Goal: Task Accomplishment & Management: Manage account settings

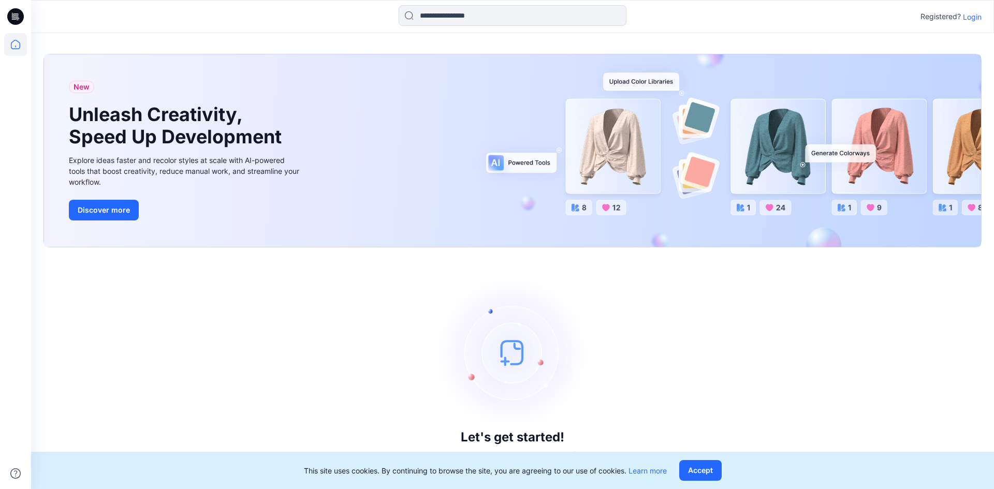
click at [972, 20] on p "Login" at bounding box center [971, 16] width 19 height 11
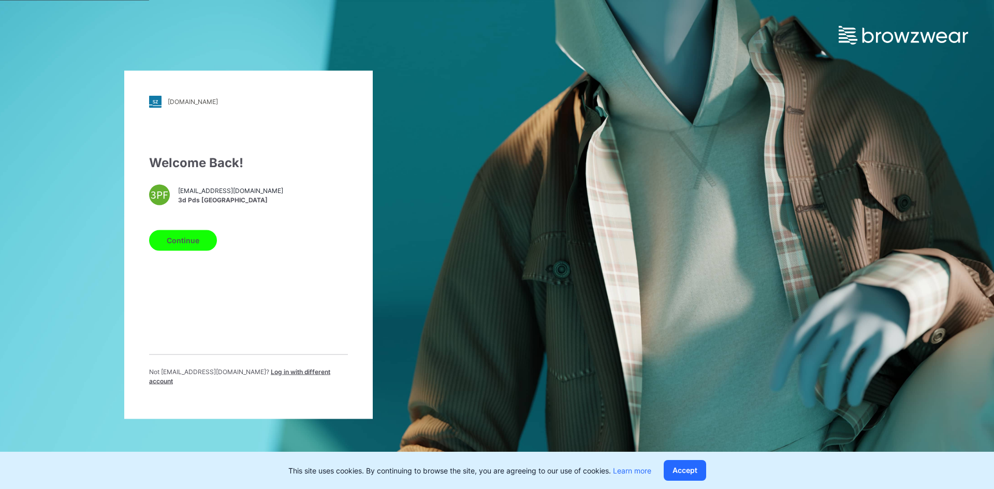
click at [202, 246] on button "Continue" at bounding box center [183, 240] width 68 height 21
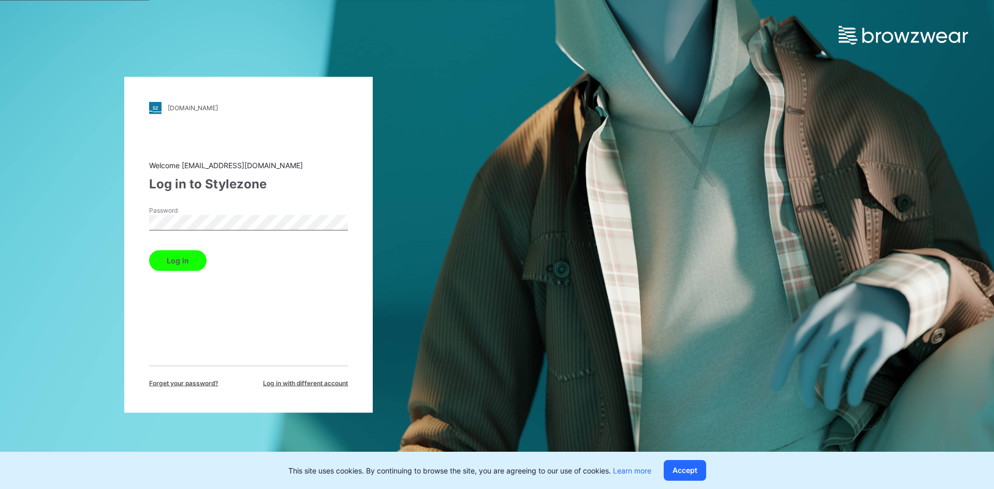
click at [182, 261] on button "Log in" at bounding box center [177, 260] width 57 height 21
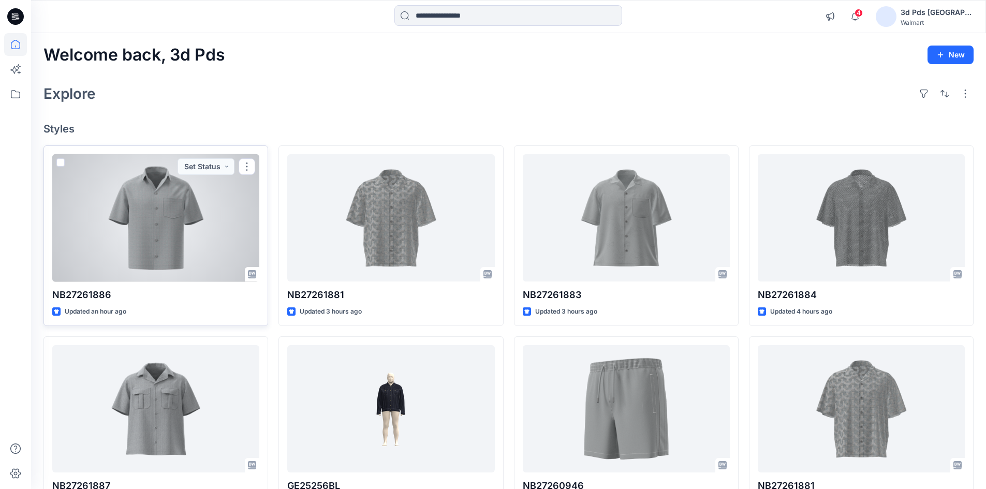
click at [162, 243] on div at bounding box center [155, 218] width 207 height 128
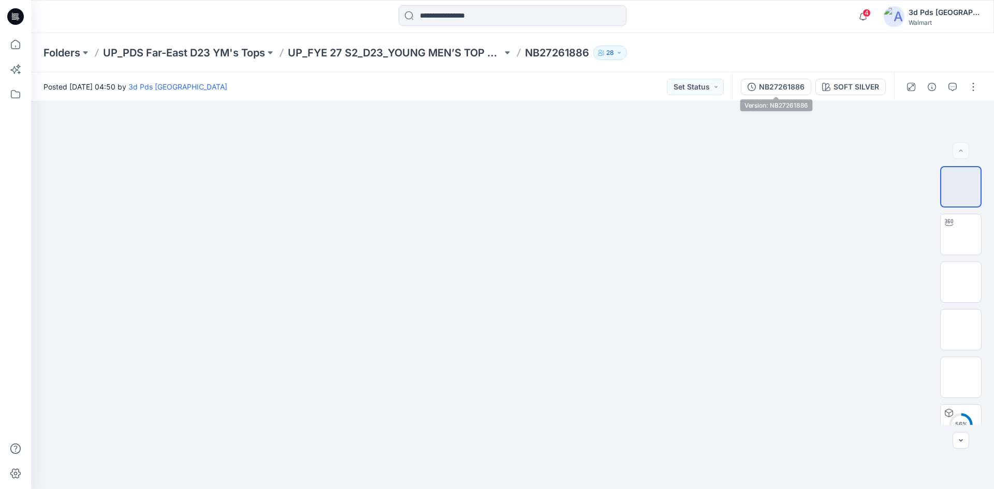
click at [794, 88] on div "NB27261886" at bounding box center [782, 86] width 46 height 11
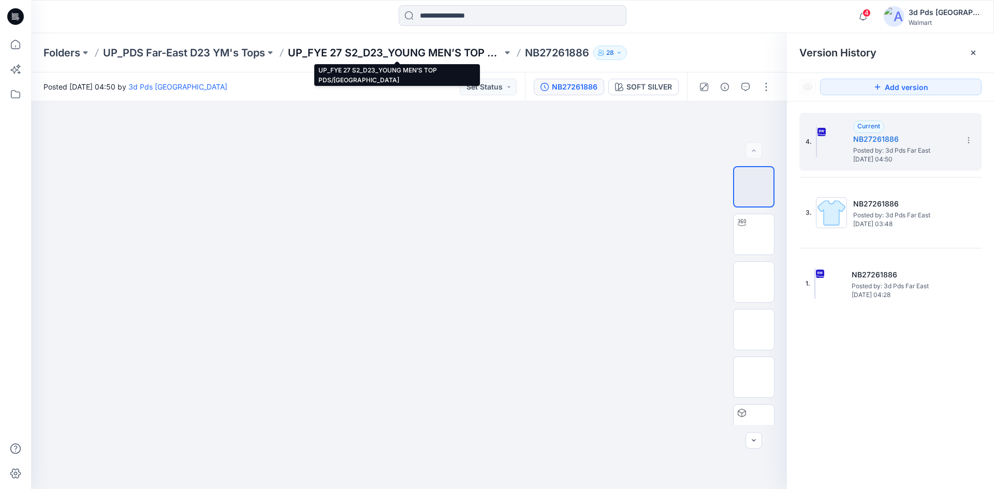
click at [388, 54] on p "UP_FYE 27 S2_D23_YOUNG MEN’S TOP PDS/[GEOGRAPHIC_DATA]" at bounding box center [395, 53] width 214 height 14
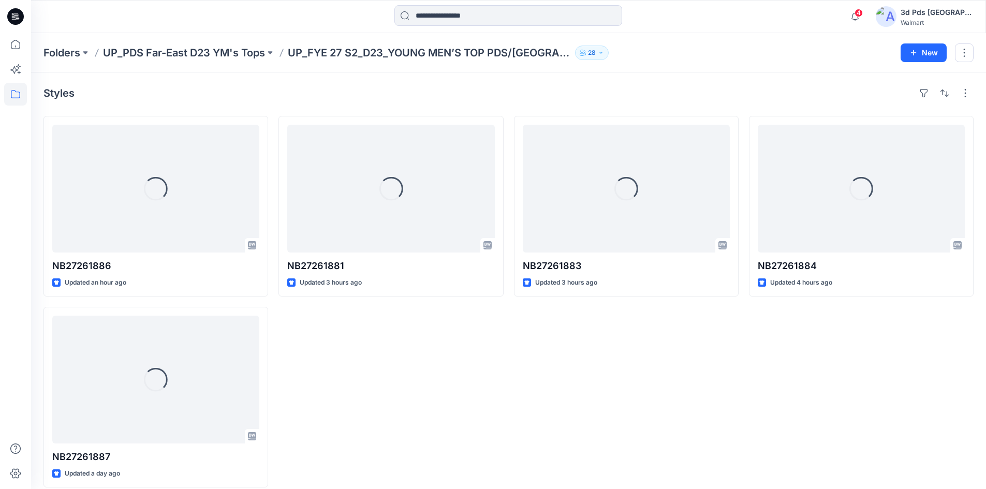
click at [408, 377] on div "Loading... NB27261881 Updated 3 hours ago" at bounding box center [390, 302] width 225 height 372
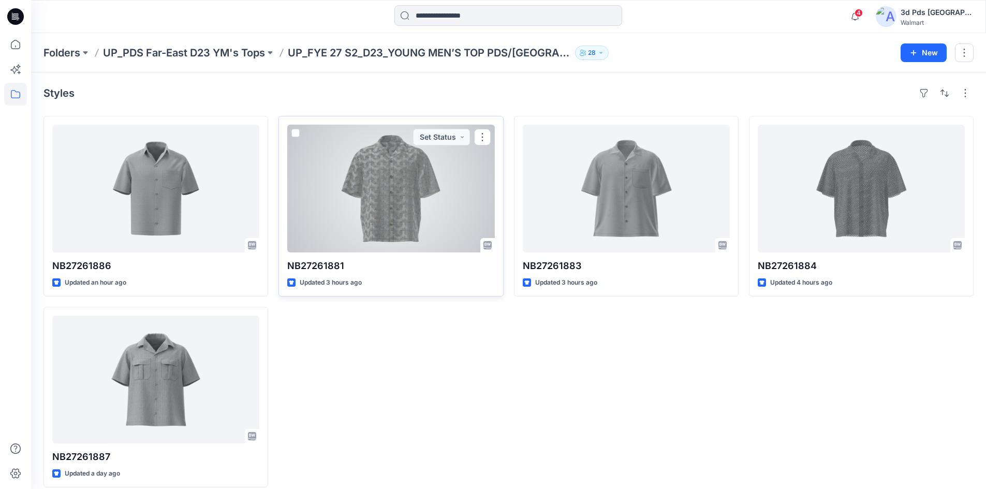
click at [397, 221] on div at bounding box center [390, 189] width 207 height 128
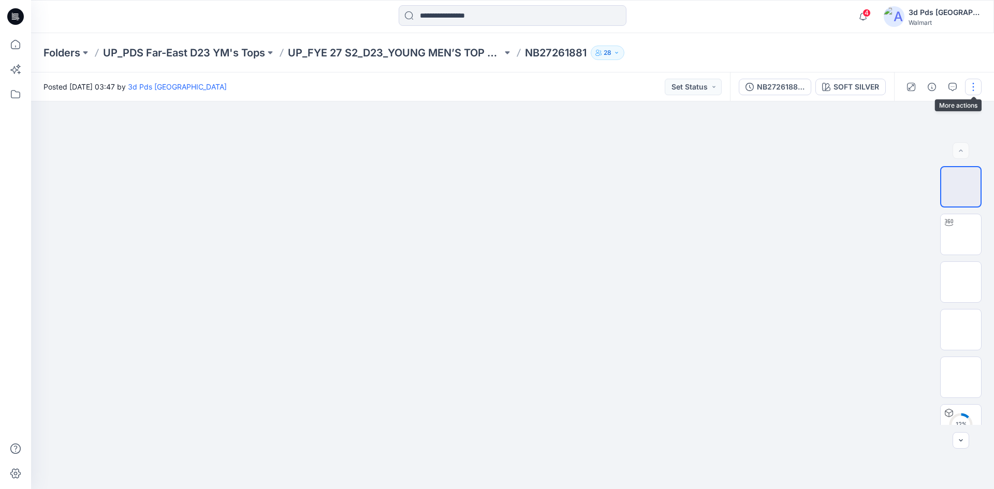
click at [968, 91] on button "button" at bounding box center [973, 87] width 17 height 17
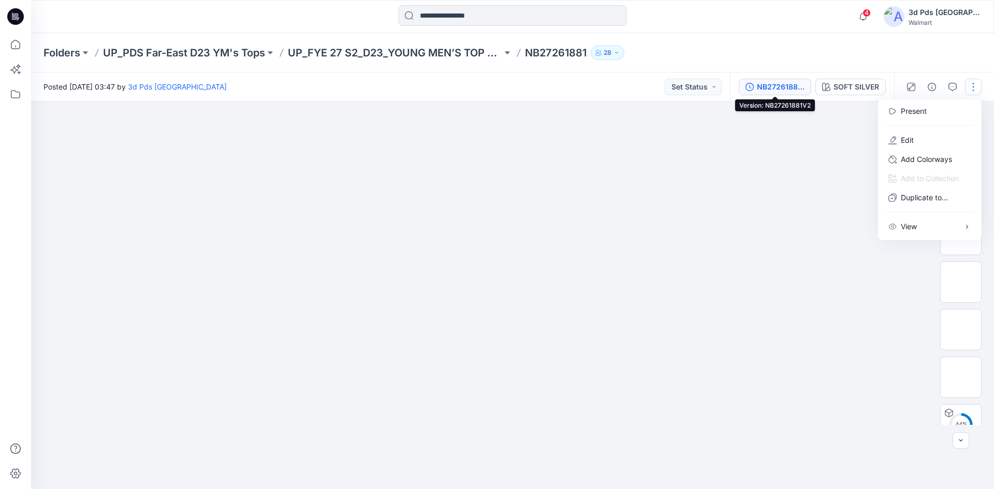
click at [776, 88] on div "NB27261881V2" at bounding box center [781, 86] width 48 height 11
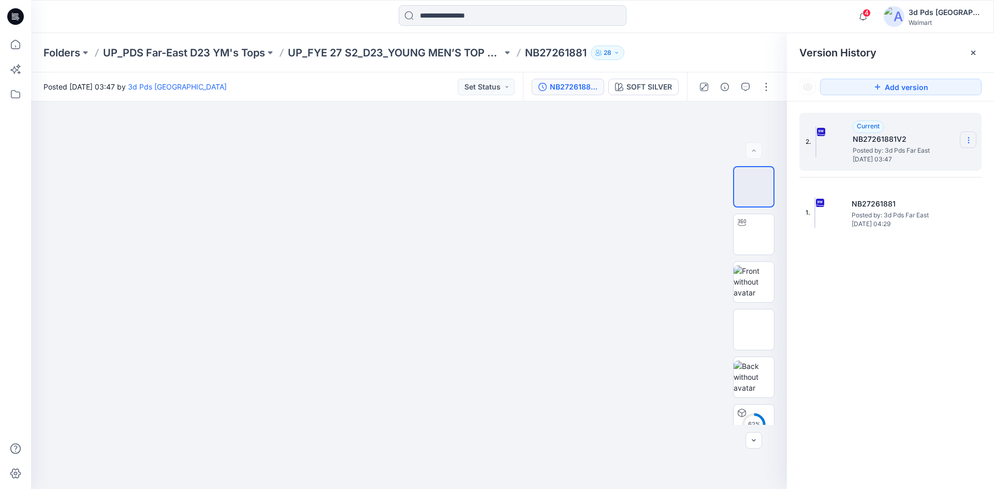
click at [969, 142] on icon at bounding box center [968, 140] width 8 height 8
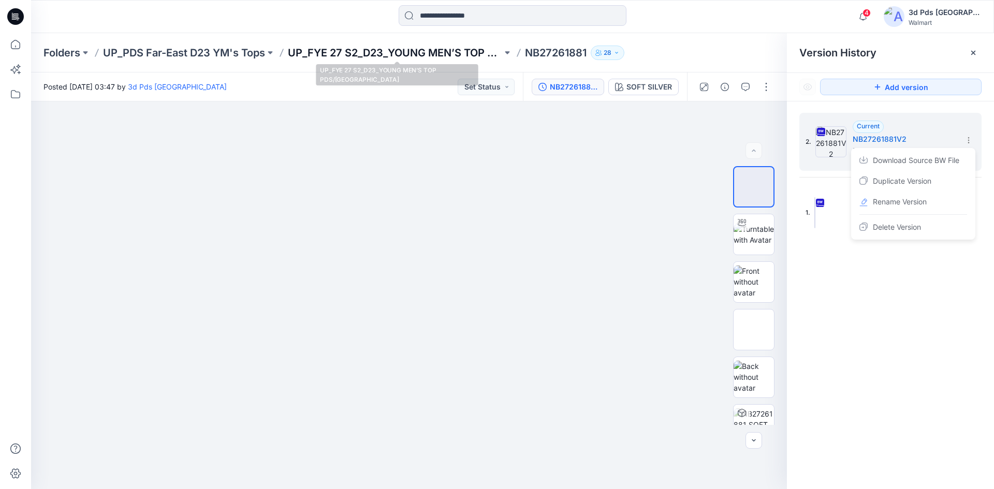
click at [360, 49] on p "UP_FYE 27 S2_D23_YOUNG MEN’S TOP PDS/[GEOGRAPHIC_DATA]" at bounding box center [395, 53] width 214 height 14
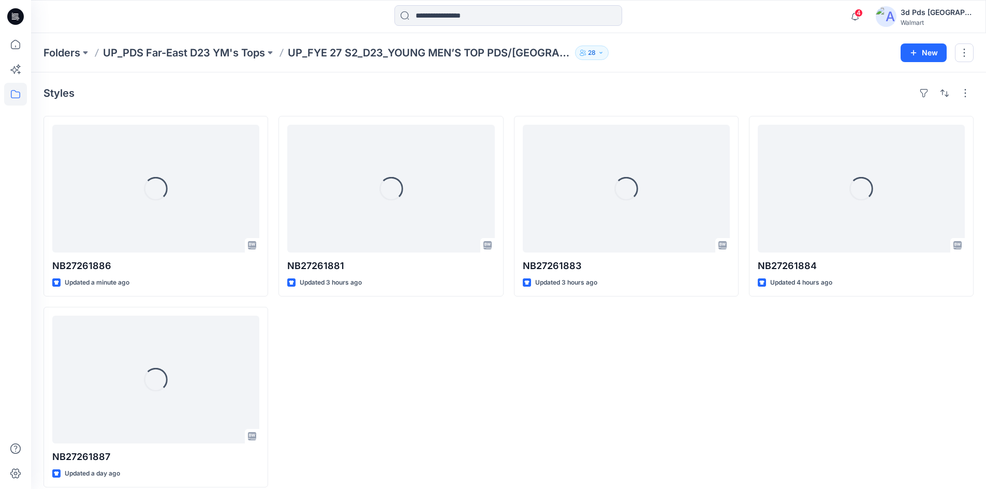
click at [426, 373] on div "Loading... NB27261881 Updated 3 hours ago" at bounding box center [390, 302] width 225 height 372
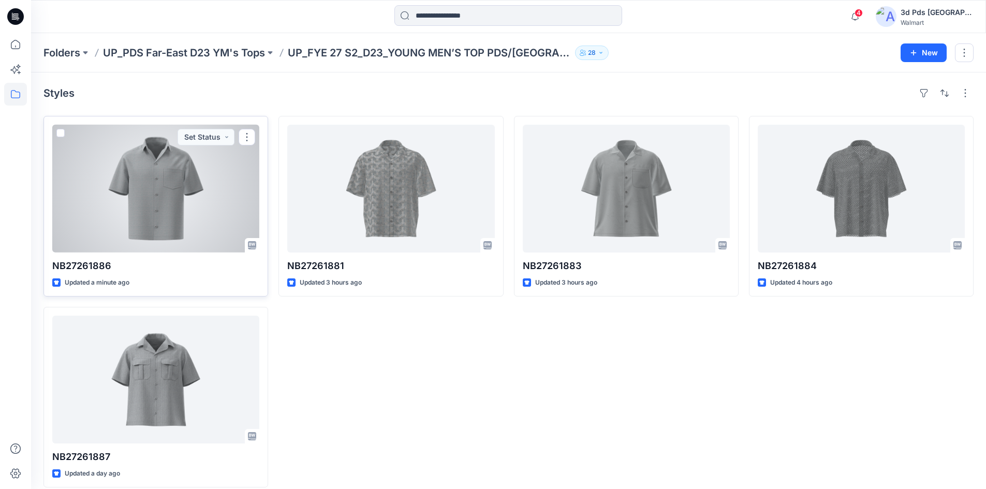
click at [162, 209] on div at bounding box center [155, 189] width 207 height 128
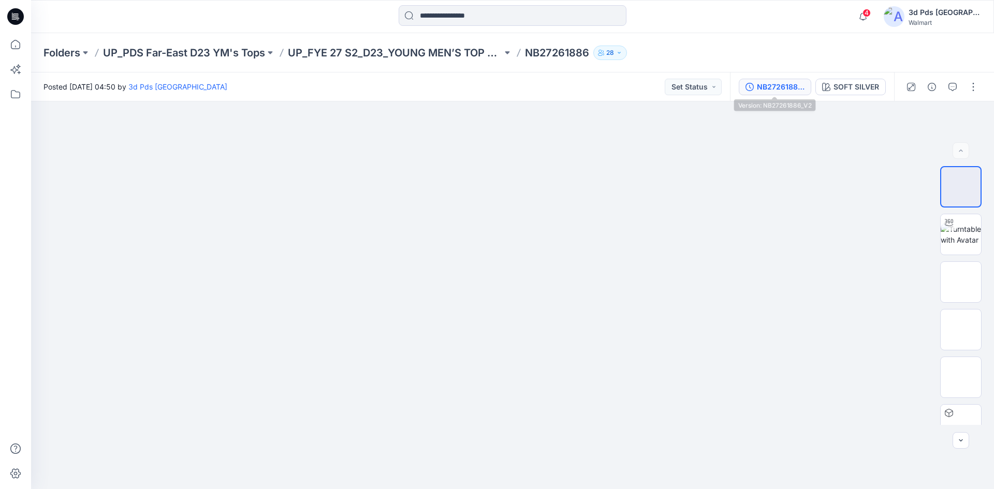
click at [772, 88] on div "NB27261886_V2" at bounding box center [781, 86] width 48 height 11
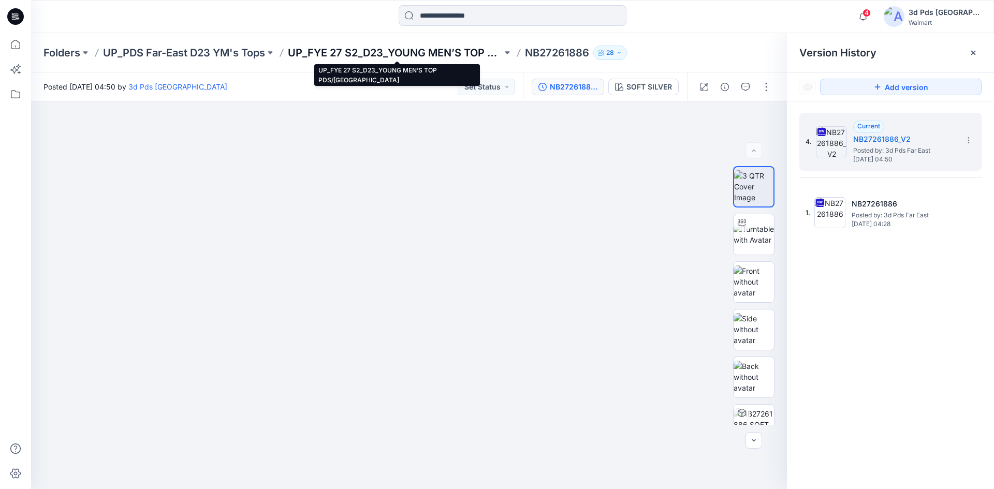
click at [332, 53] on p "UP_FYE 27 S2_D23_YOUNG MEN’S TOP PDS/[GEOGRAPHIC_DATA]" at bounding box center [395, 53] width 214 height 14
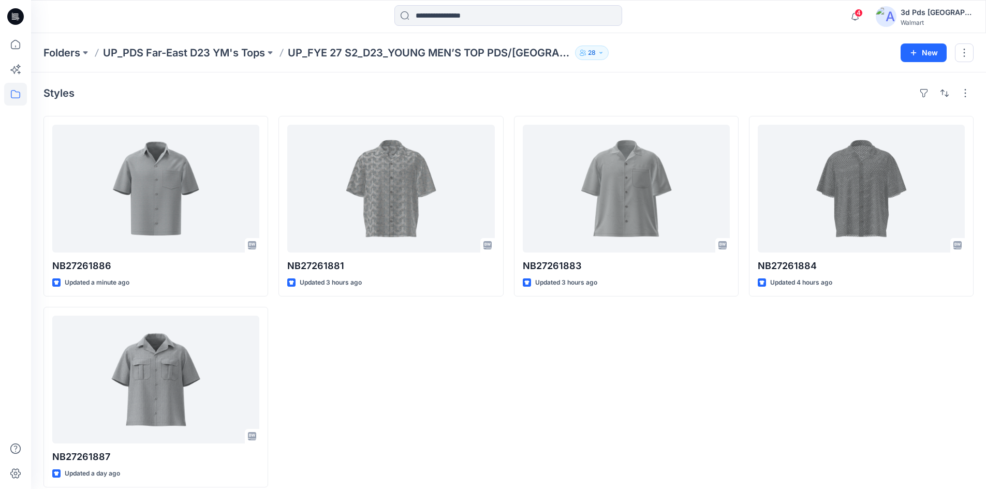
click at [443, 354] on div "NB27261881 Updated 3 hours ago" at bounding box center [390, 302] width 225 height 372
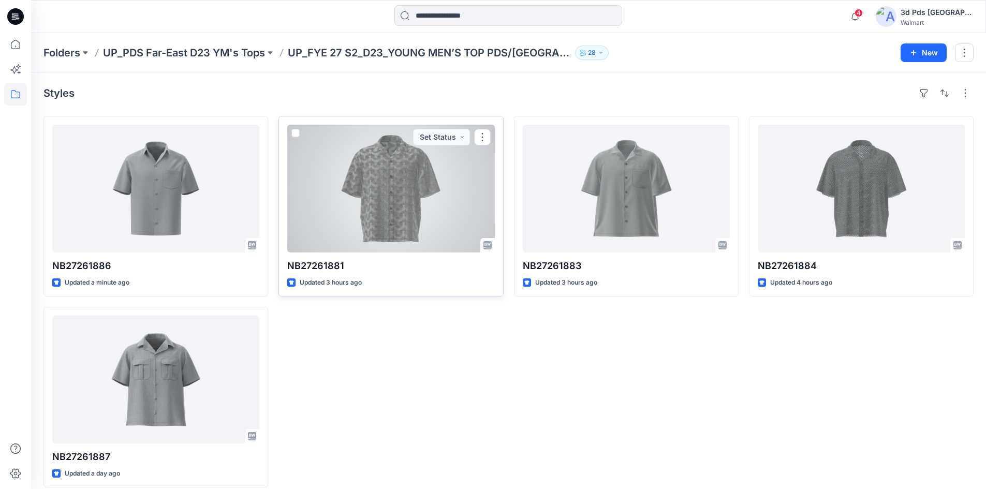
click at [322, 215] on div at bounding box center [390, 189] width 207 height 128
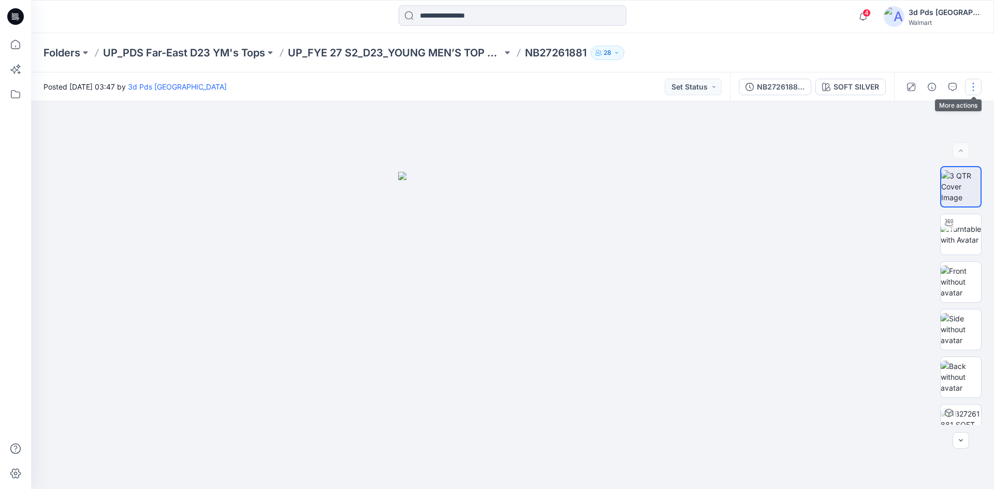
click at [973, 87] on button "button" at bounding box center [973, 87] width 17 height 17
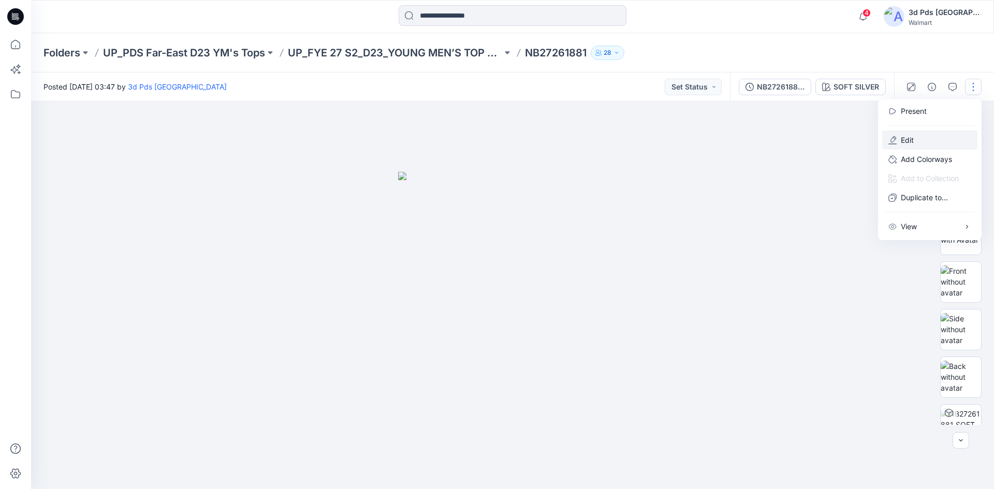
click at [915, 143] on button "Edit" at bounding box center [929, 139] width 95 height 19
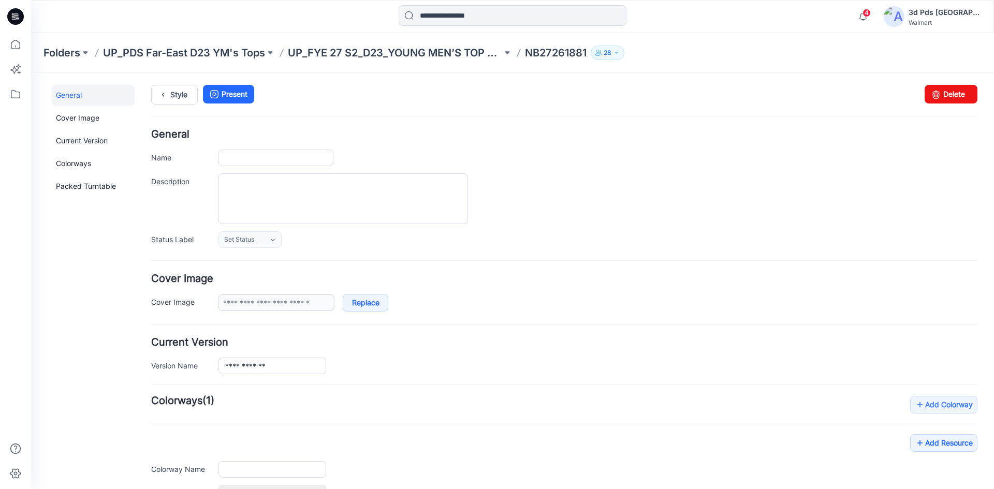
type input "**********"
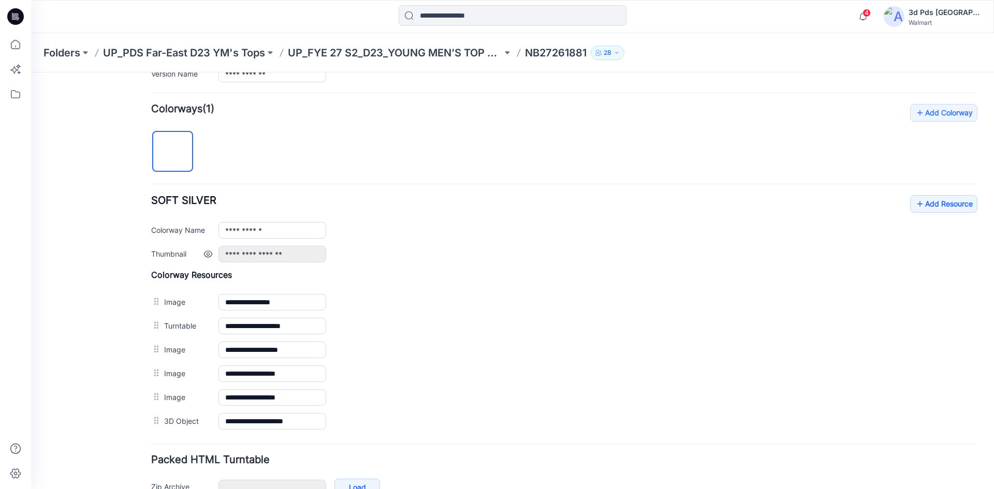
scroll to position [310, 0]
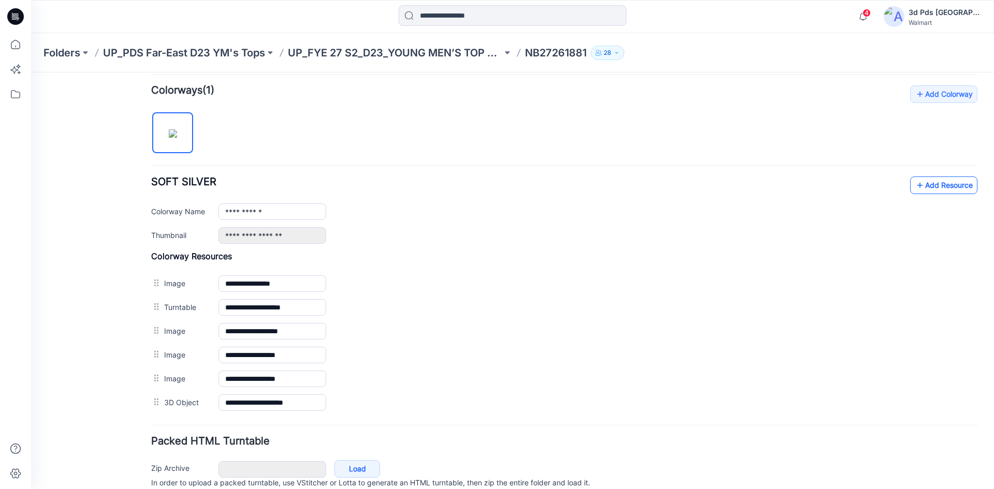
click at [932, 186] on link "Add Resource" at bounding box center [943, 185] width 67 height 18
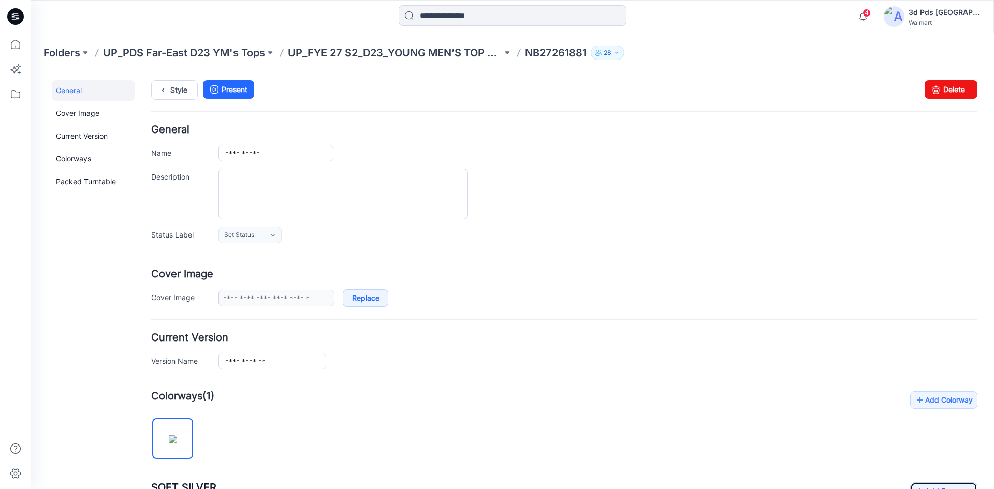
scroll to position [0, 0]
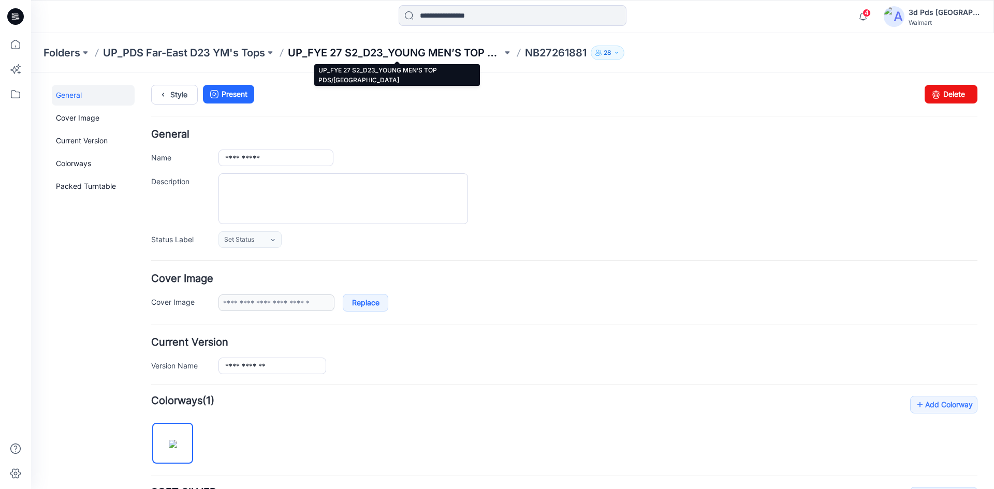
click at [424, 52] on p "UP_FYE 27 S2_D23_YOUNG MEN’S TOP PDS/[GEOGRAPHIC_DATA]" at bounding box center [395, 53] width 214 height 14
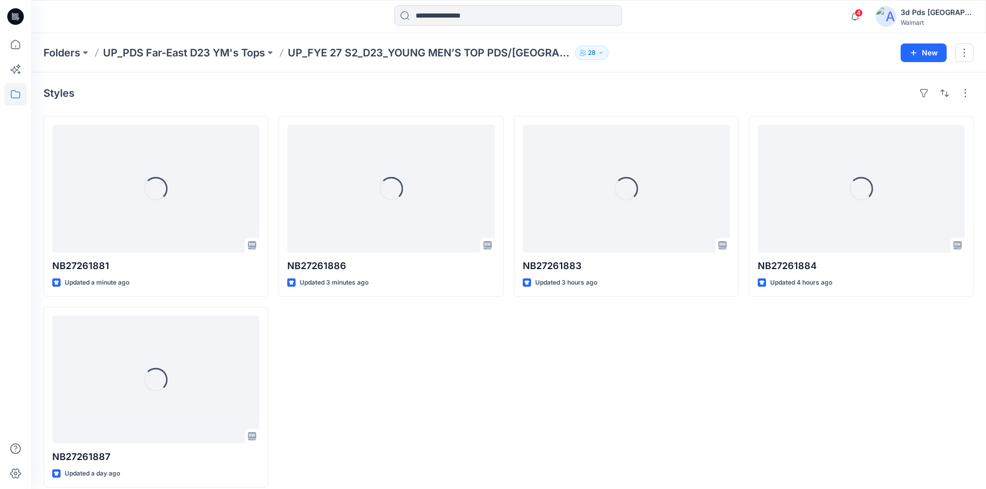
click at [434, 389] on div "Loading... NB27261886 Updated 3 minutes ago" at bounding box center [390, 302] width 225 height 372
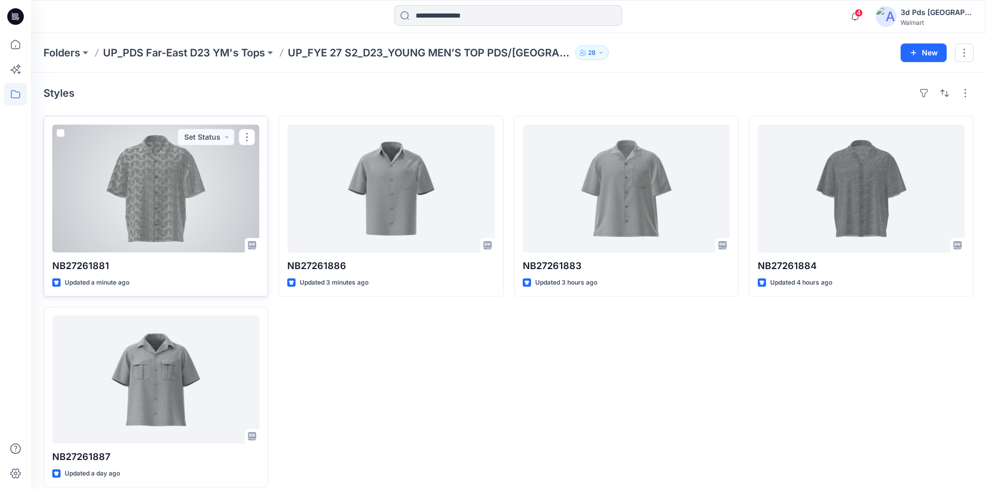
click at [183, 228] on div at bounding box center [155, 189] width 207 height 128
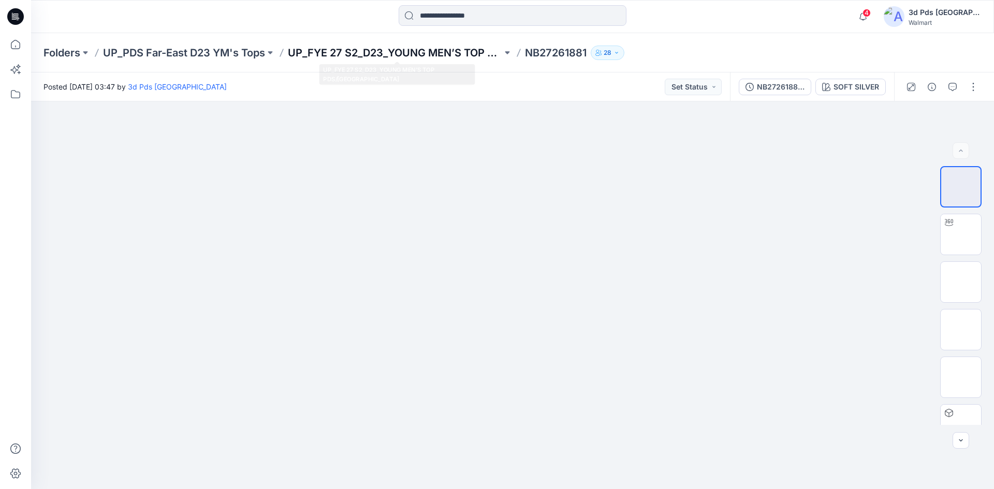
click at [401, 52] on p "UP_FYE 27 S2_D23_YOUNG MEN’S TOP PDS/[GEOGRAPHIC_DATA]" at bounding box center [395, 53] width 214 height 14
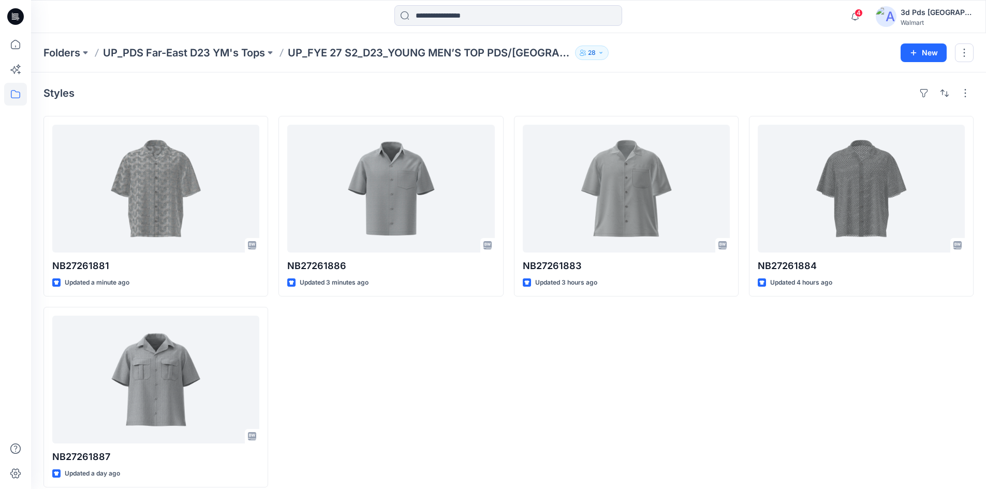
click at [420, 365] on div "NB27261886 Updated 3 minutes ago" at bounding box center [390, 302] width 225 height 372
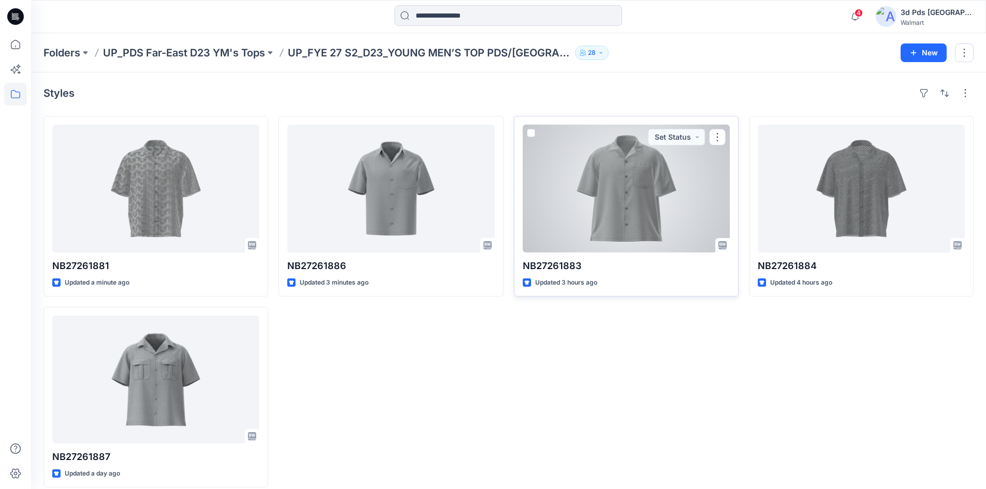
click at [603, 200] on div at bounding box center [626, 189] width 207 height 128
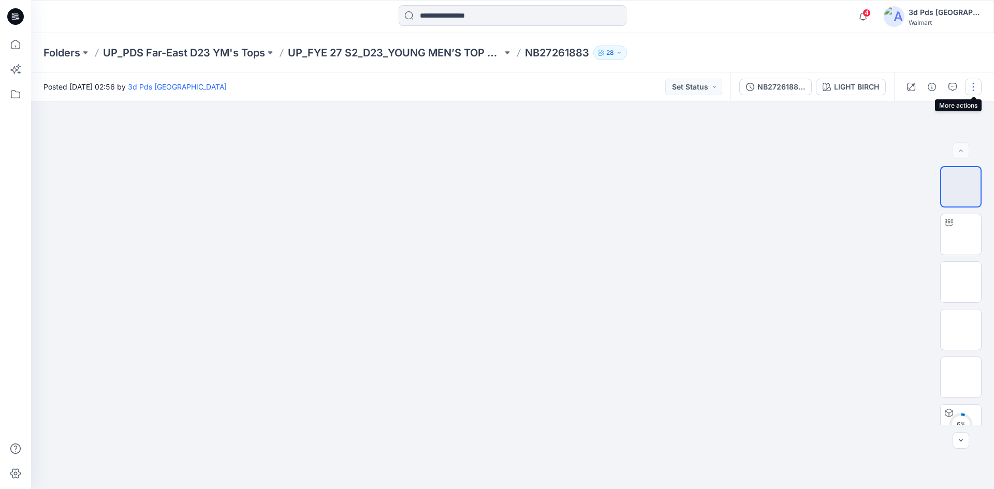
click at [974, 83] on button "button" at bounding box center [973, 87] width 17 height 17
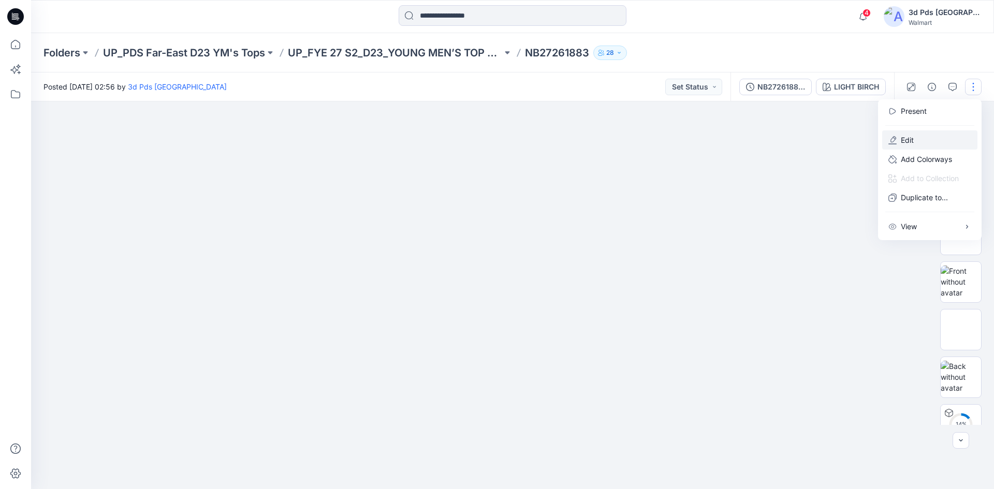
click at [909, 142] on p "Edit" at bounding box center [906, 140] width 13 height 11
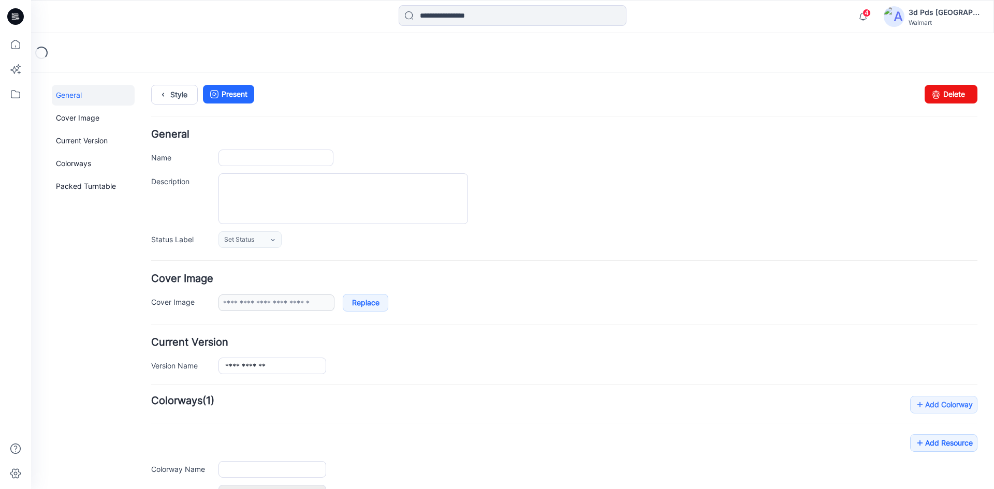
type input "**********"
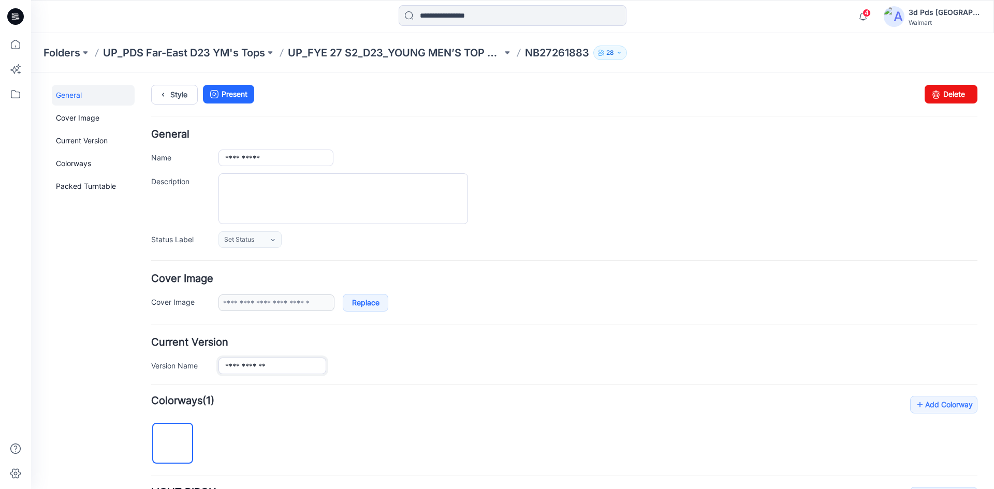
click at [270, 368] on input "**********" at bounding box center [272, 366] width 108 height 17
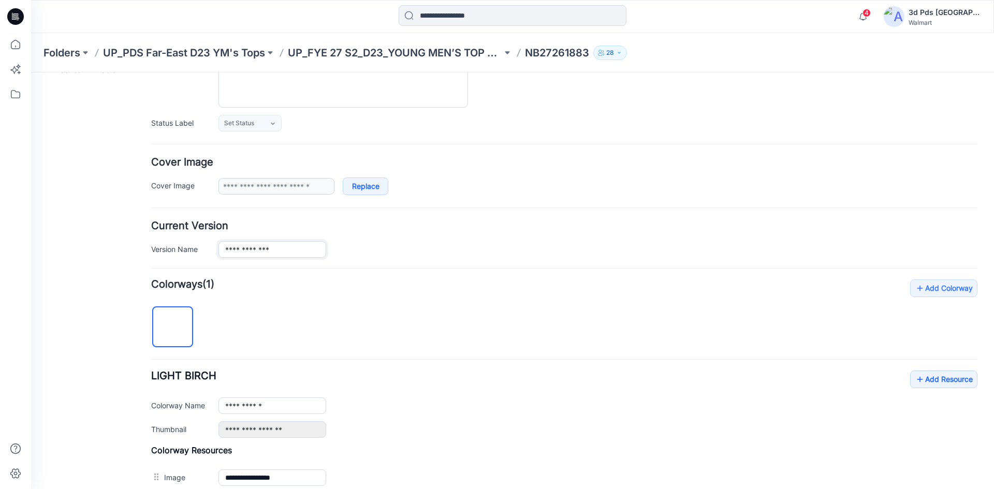
scroll to position [155, 0]
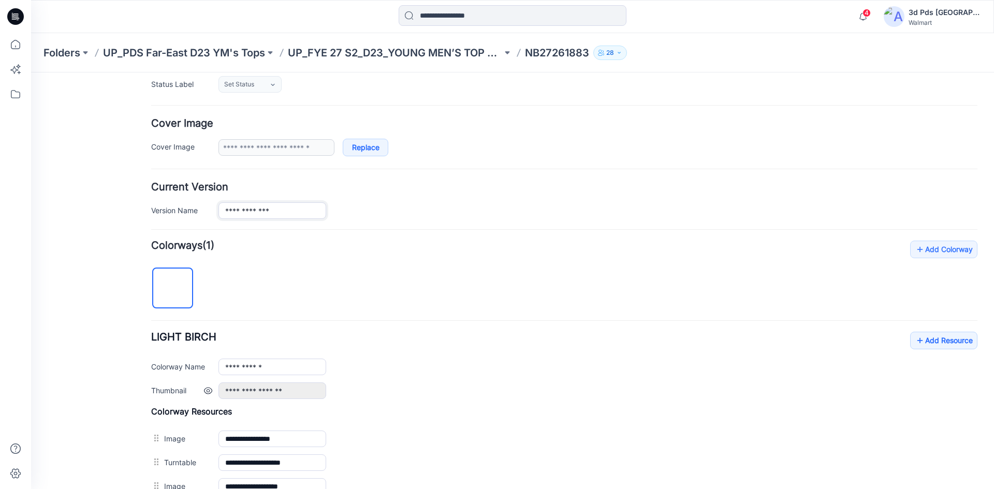
type input "**********"
click at [429, 388] on div "**********" at bounding box center [597, 390] width 759 height 17
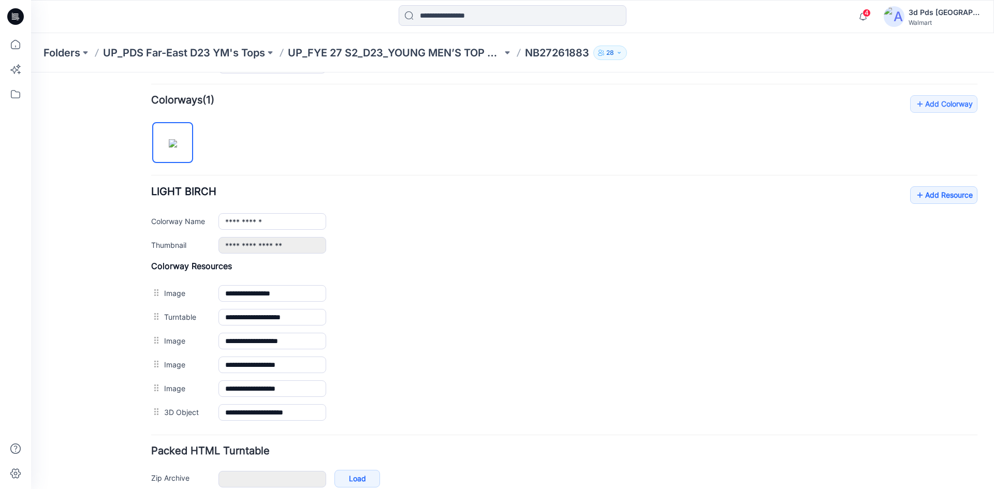
scroll to position [354, 0]
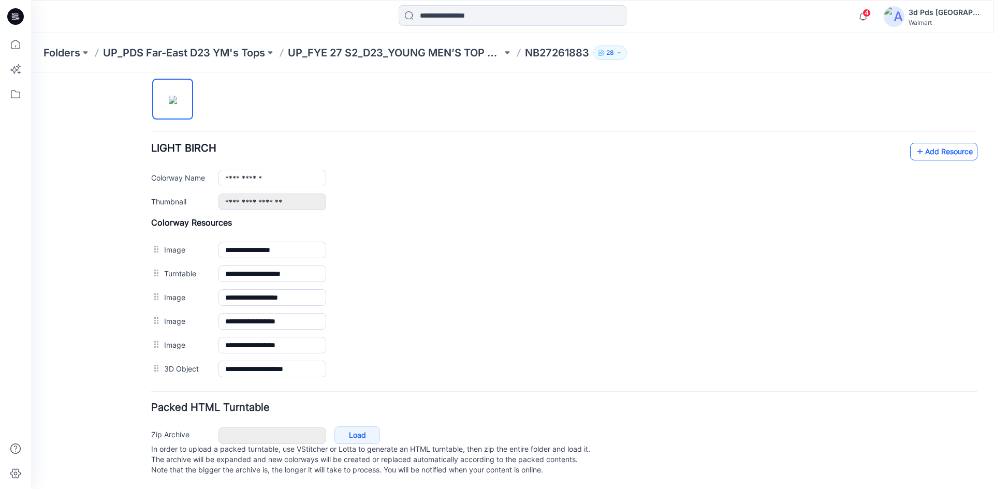
click at [917, 144] on link "Add Resource" at bounding box center [943, 152] width 67 height 18
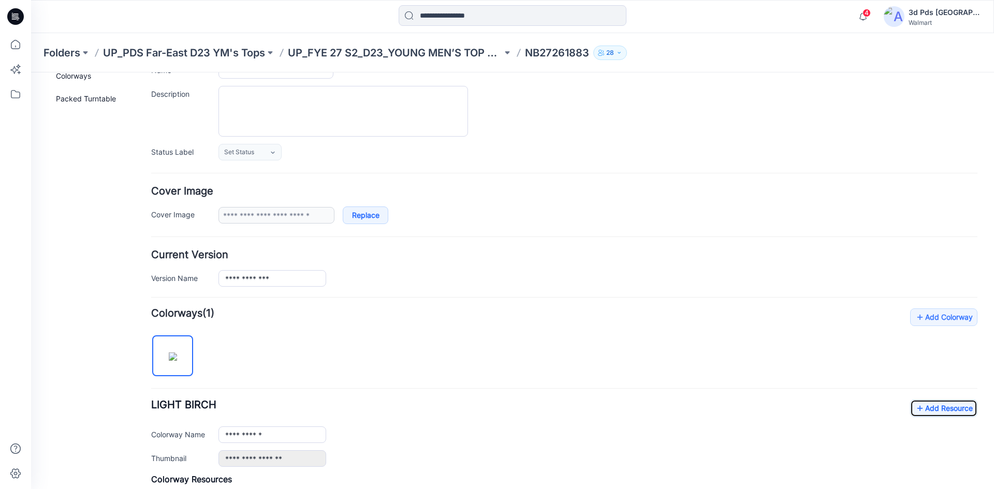
scroll to position [0, 0]
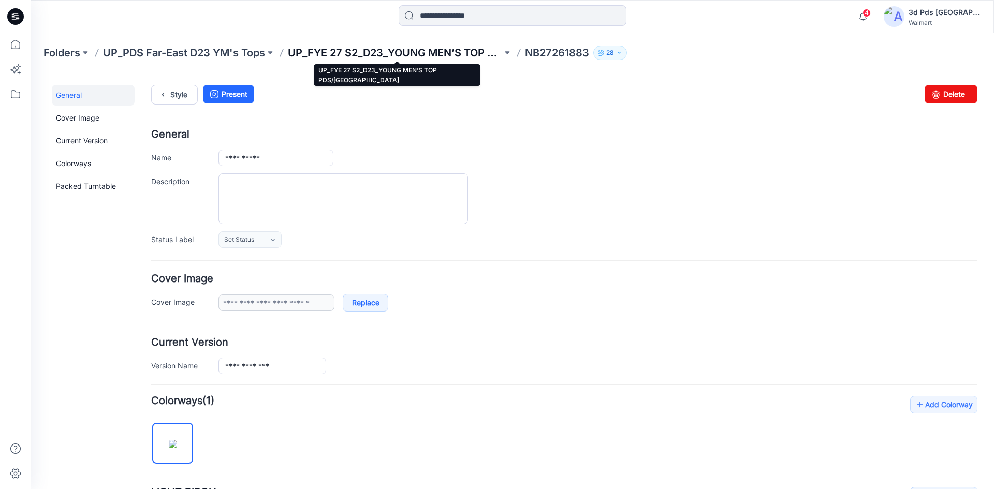
click at [431, 52] on p "UP_FYE 27 S2_D23_YOUNG MEN’S TOP PDS/[GEOGRAPHIC_DATA]" at bounding box center [395, 53] width 214 height 14
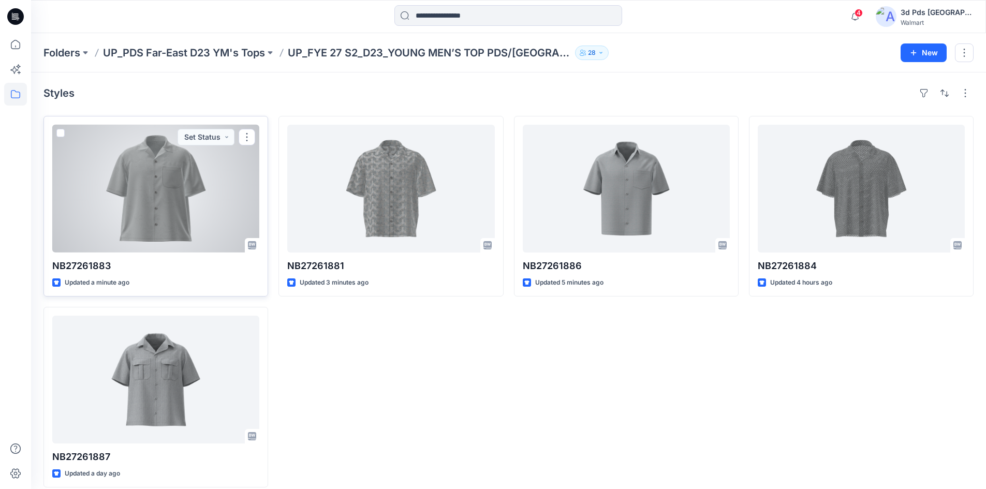
click at [195, 221] on div at bounding box center [155, 189] width 207 height 128
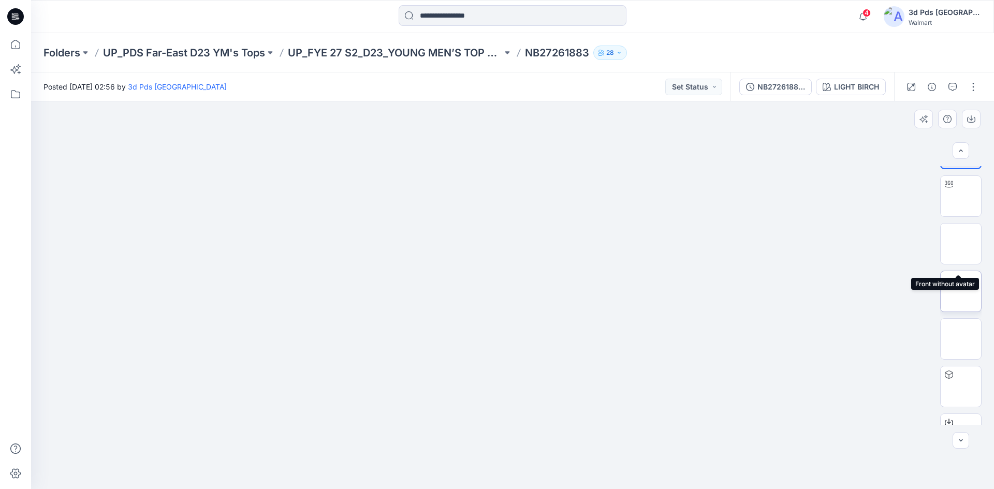
scroll to position [68, 0]
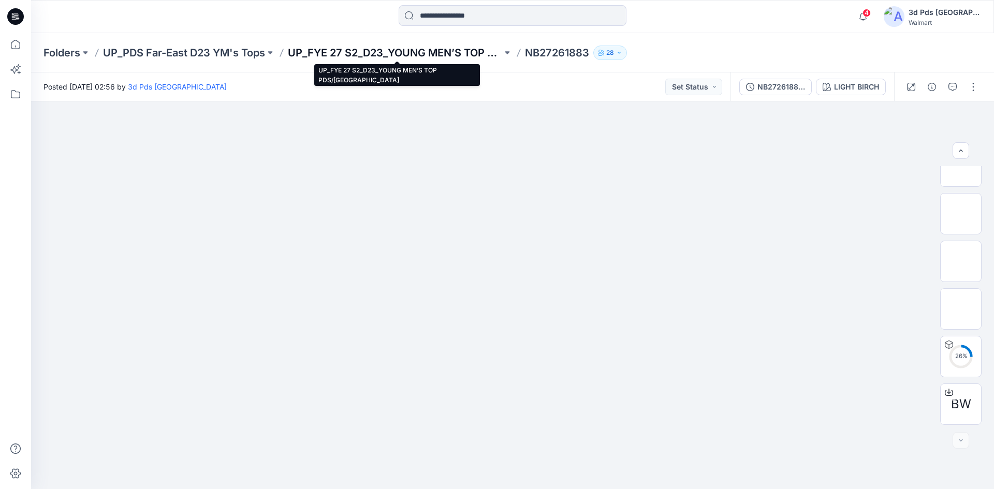
click at [450, 54] on p "UP_FYE 27 S2_D23_YOUNG MEN’S TOP PDS/[GEOGRAPHIC_DATA]" at bounding box center [395, 53] width 214 height 14
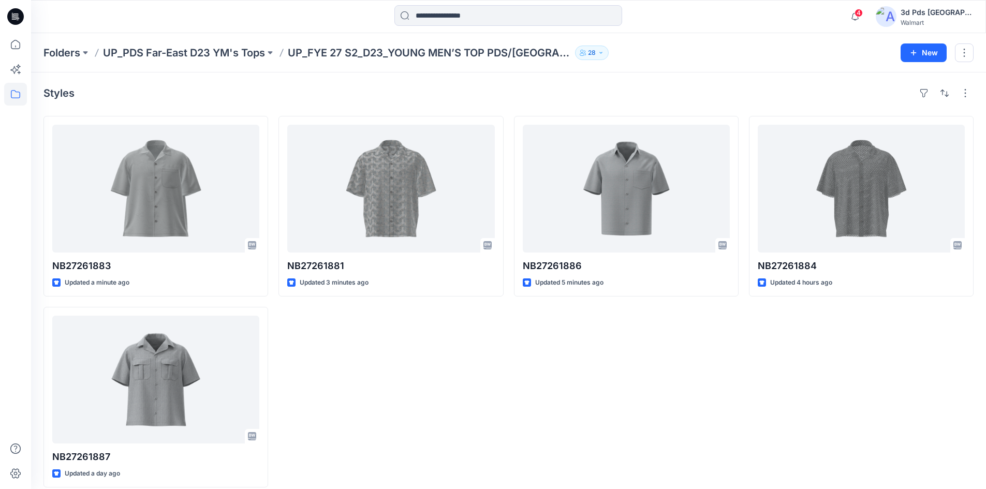
click at [490, 372] on div "NB27261881 Updated 3 minutes ago" at bounding box center [390, 302] width 225 height 372
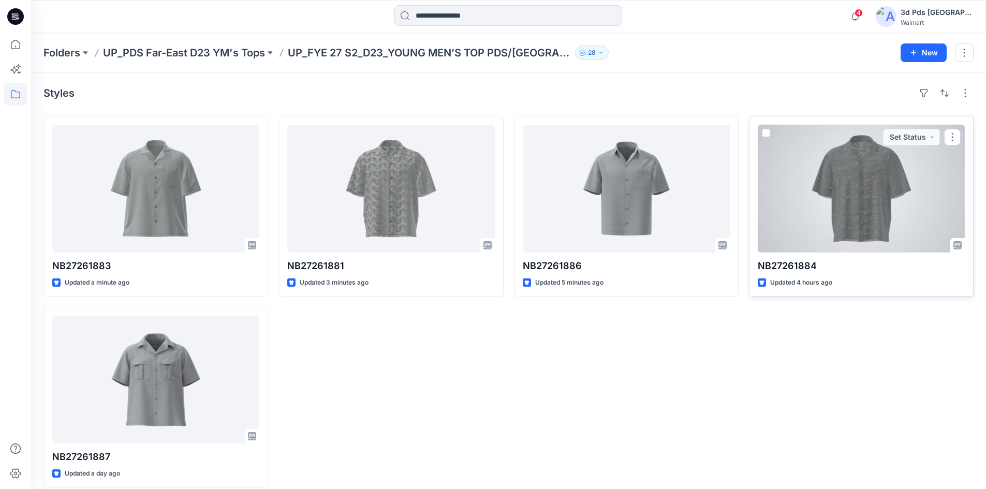
click at [855, 231] on div at bounding box center [861, 189] width 207 height 128
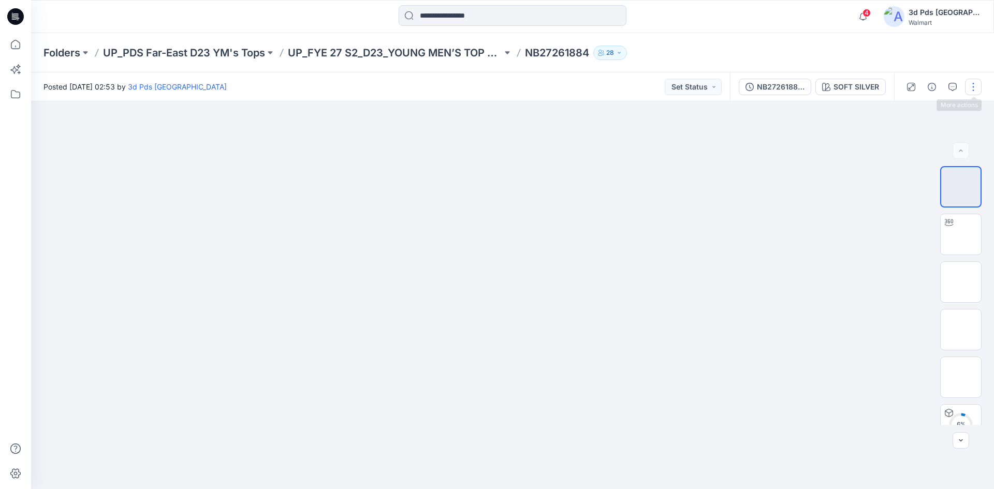
click at [978, 84] on button "button" at bounding box center [973, 87] width 17 height 17
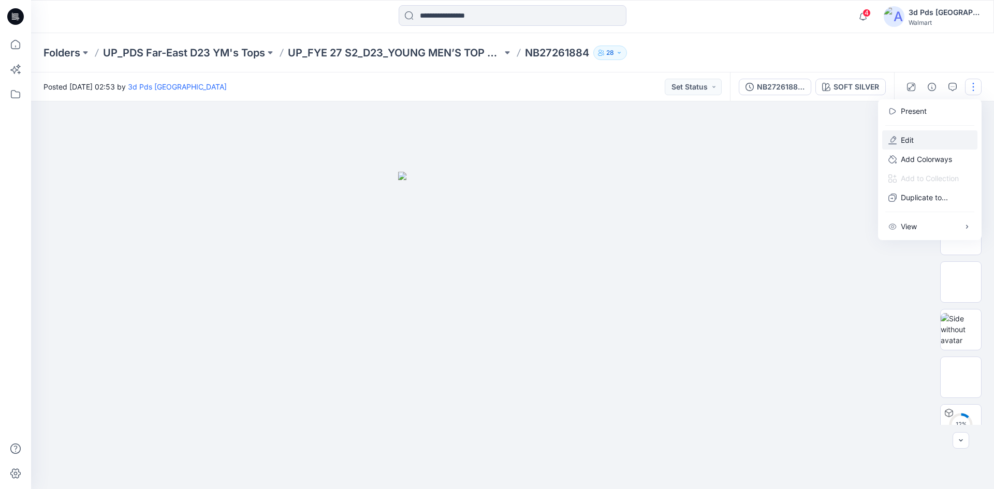
click at [923, 139] on button "Edit" at bounding box center [929, 139] width 95 height 19
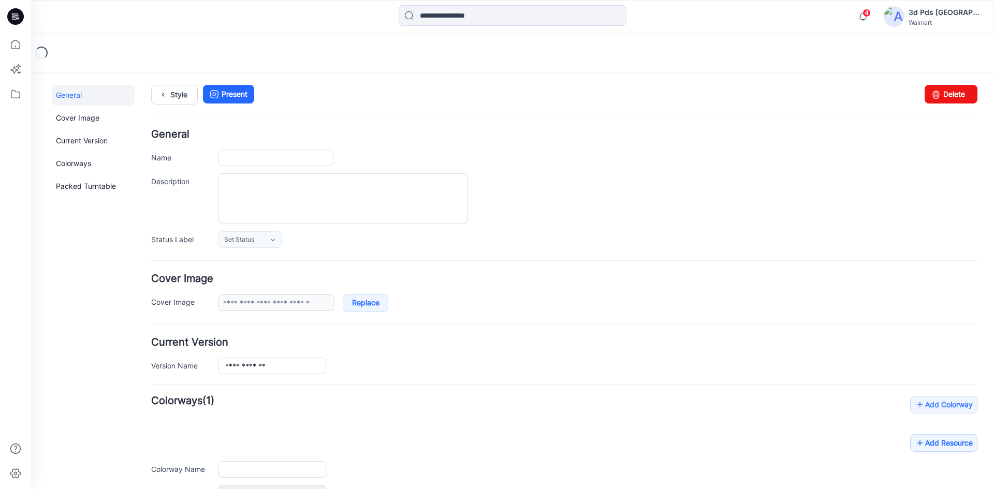
type input "**********"
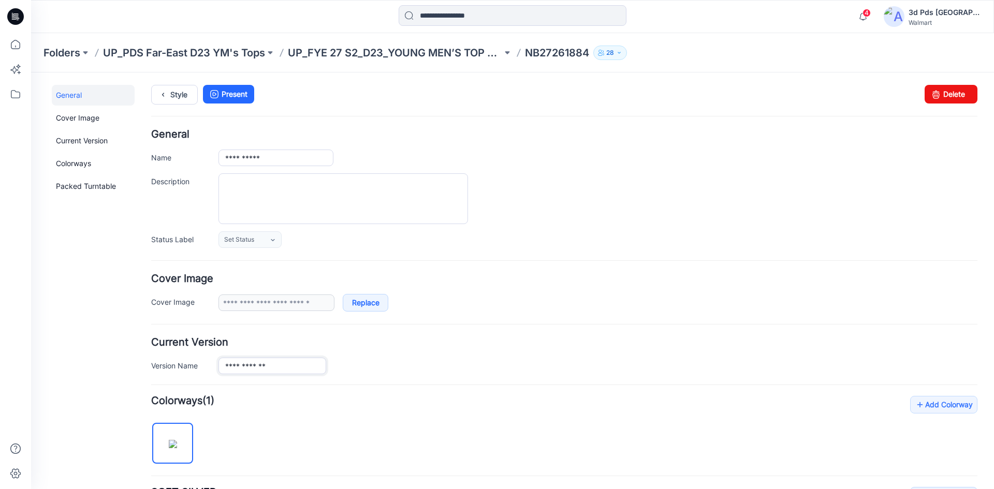
click at [270, 367] on input "**********" at bounding box center [272, 366] width 108 height 17
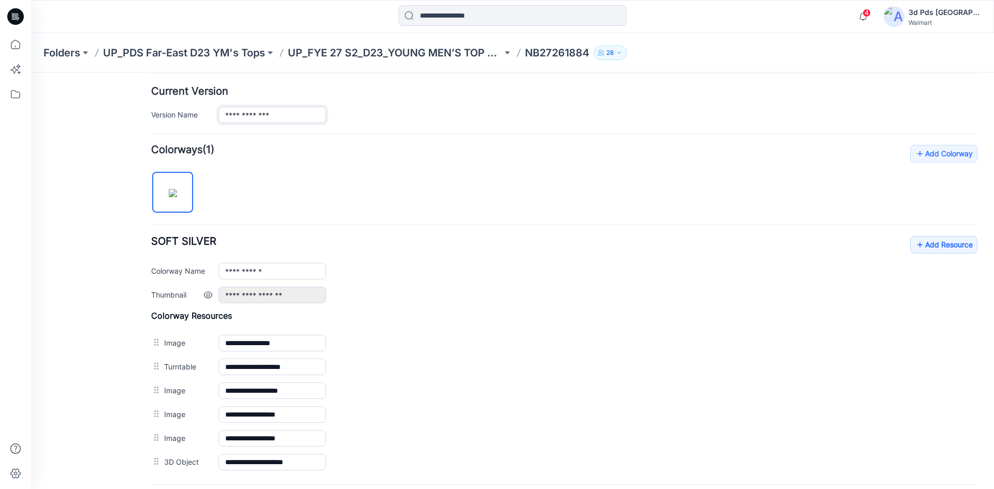
scroll to position [303, 0]
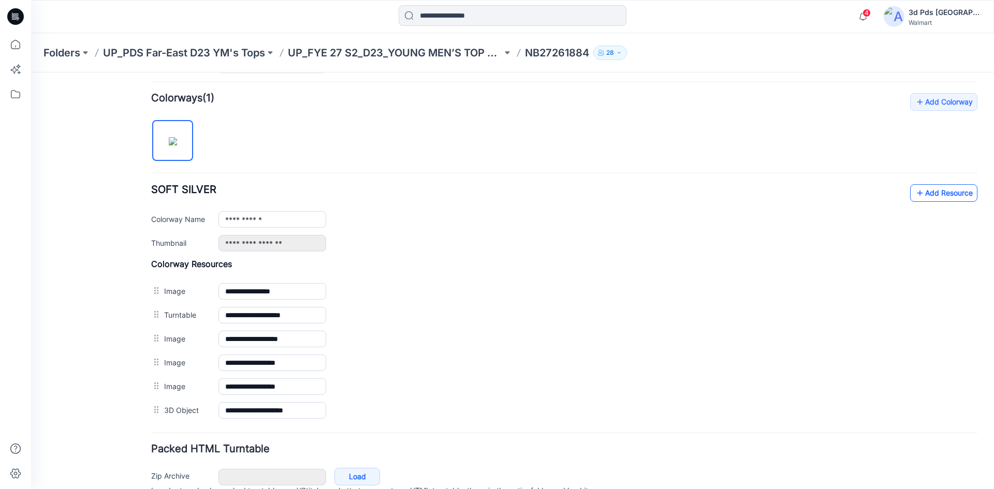
type input "**********"
click at [933, 191] on link "Add Resource" at bounding box center [943, 193] width 67 height 18
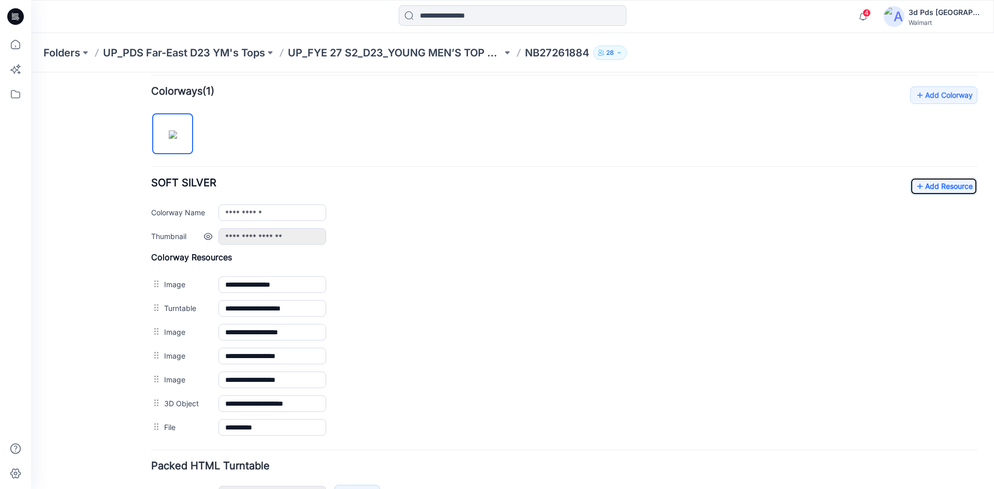
scroll to position [378, 0]
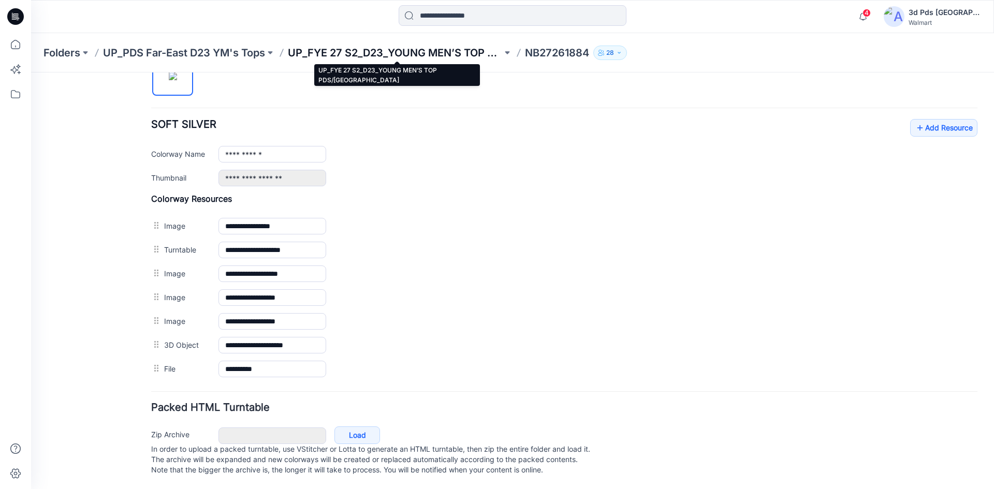
click at [431, 55] on p "UP_FYE 27 S2_D23_YOUNG MEN’S TOP PDS/[GEOGRAPHIC_DATA]" at bounding box center [395, 53] width 214 height 14
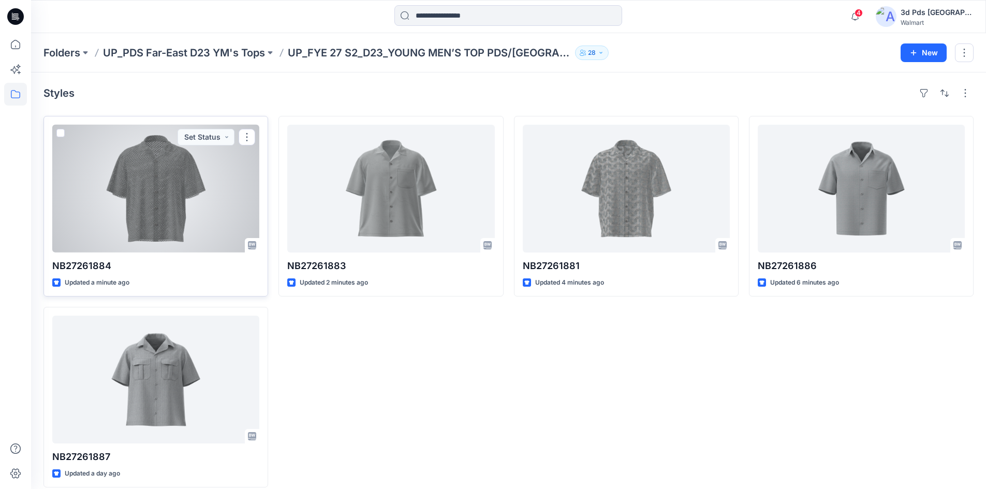
click at [171, 206] on div at bounding box center [155, 189] width 207 height 128
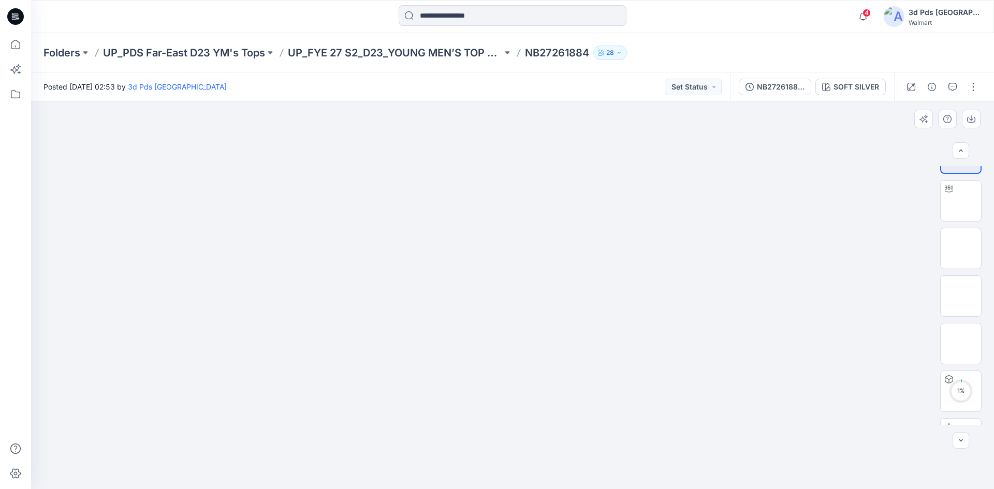
scroll to position [68, 0]
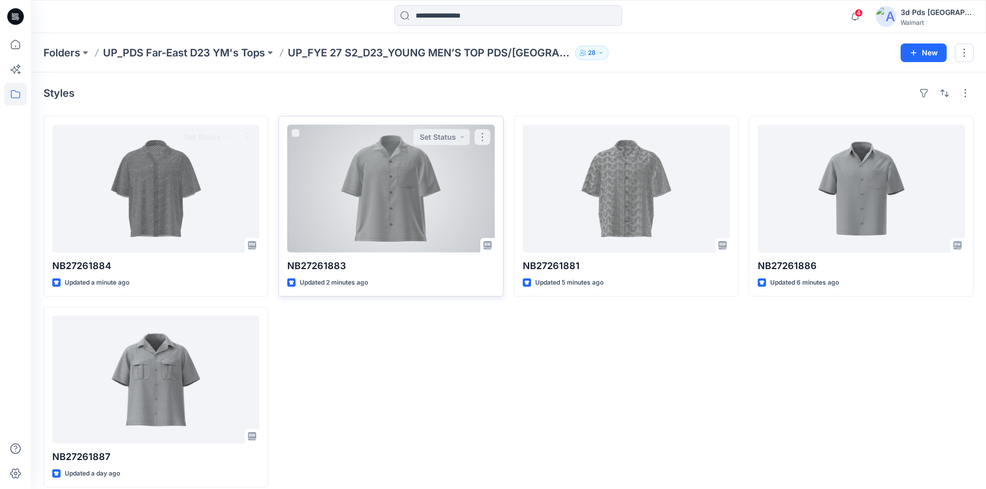
click at [380, 195] on div at bounding box center [390, 189] width 207 height 128
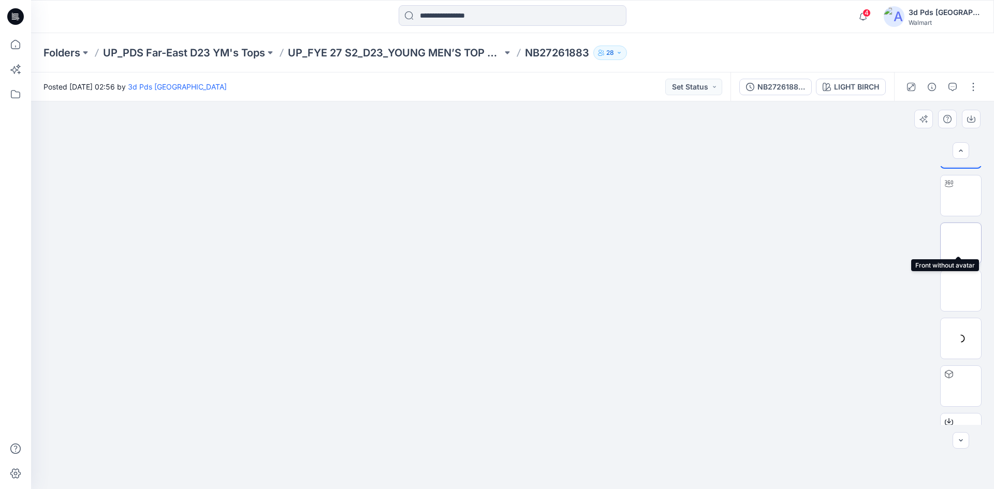
scroll to position [68, 0]
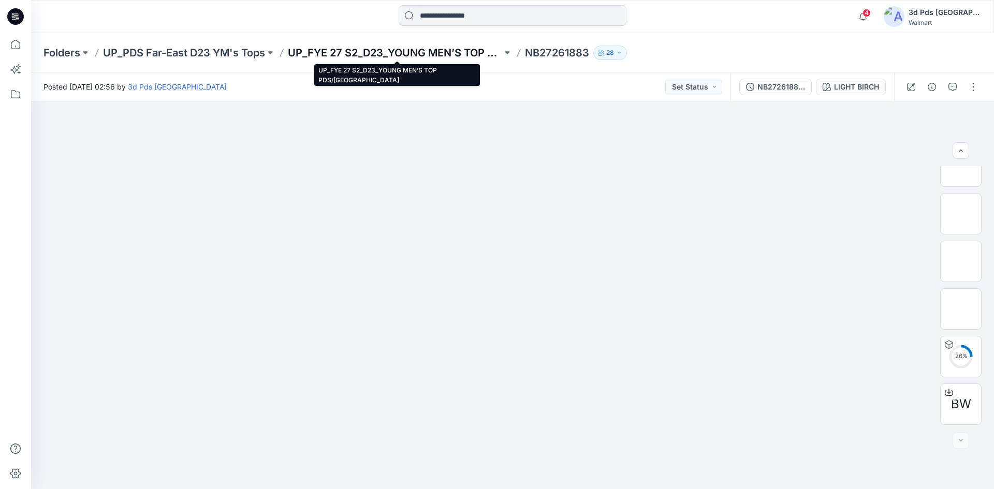
click at [349, 55] on p "UP_FYE 27 S2_D23_YOUNG MEN’S TOP PDS/[GEOGRAPHIC_DATA]" at bounding box center [395, 53] width 214 height 14
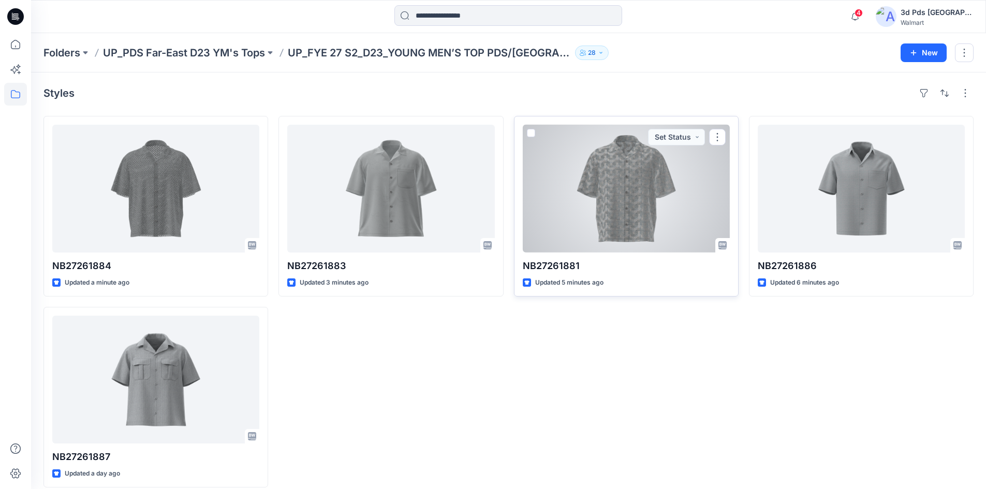
click at [618, 217] on div at bounding box center [626, 189] width 207 height 128
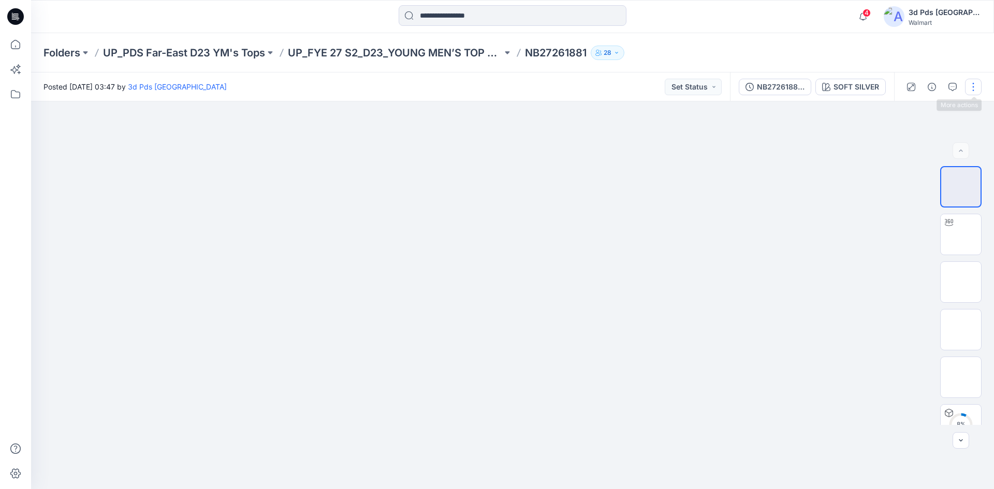
click at [972, 89] on button "button" at bounding box center [973, 87] width 17 height 17
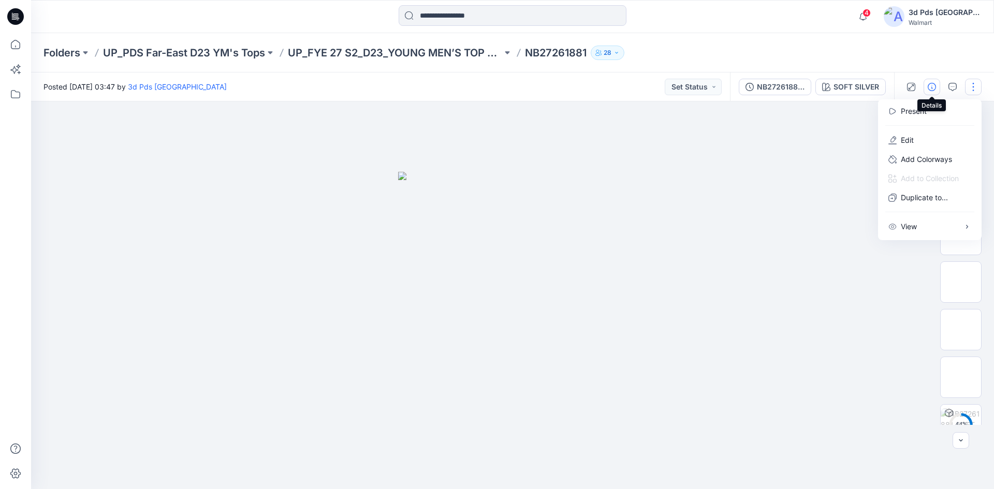
click at [935, 86] on icon "button" at bounding box center [931, 87] width 8 height 8
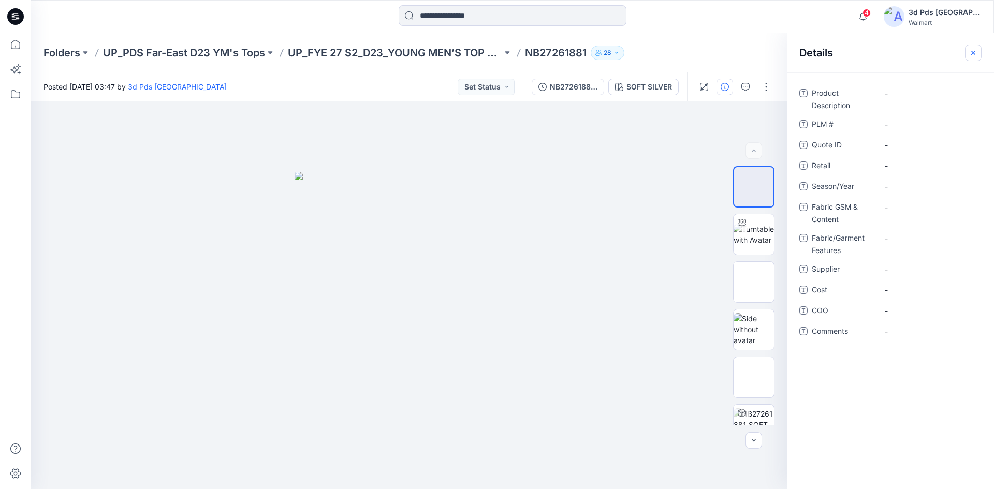
click at [970, 56] on icon "button" at bounding box center [973, 53] width 8 height 8
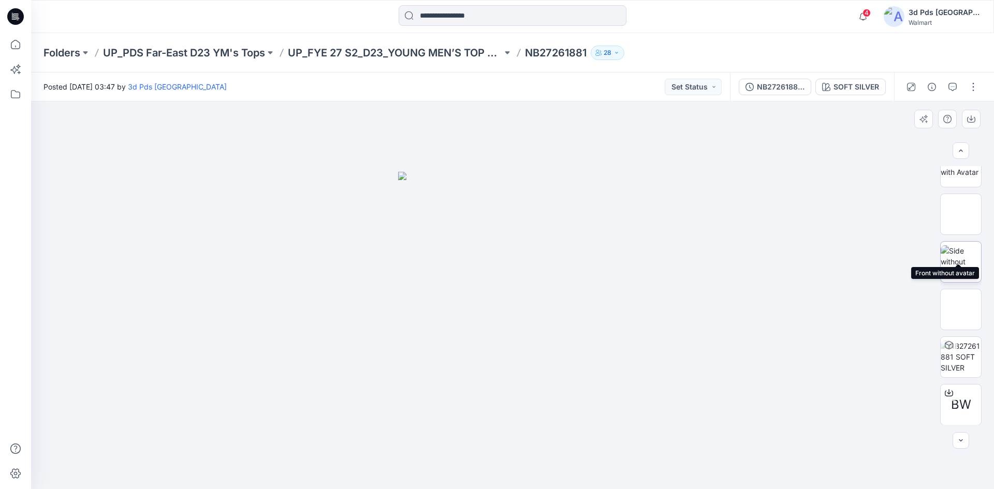
scroll to position [68, 0]
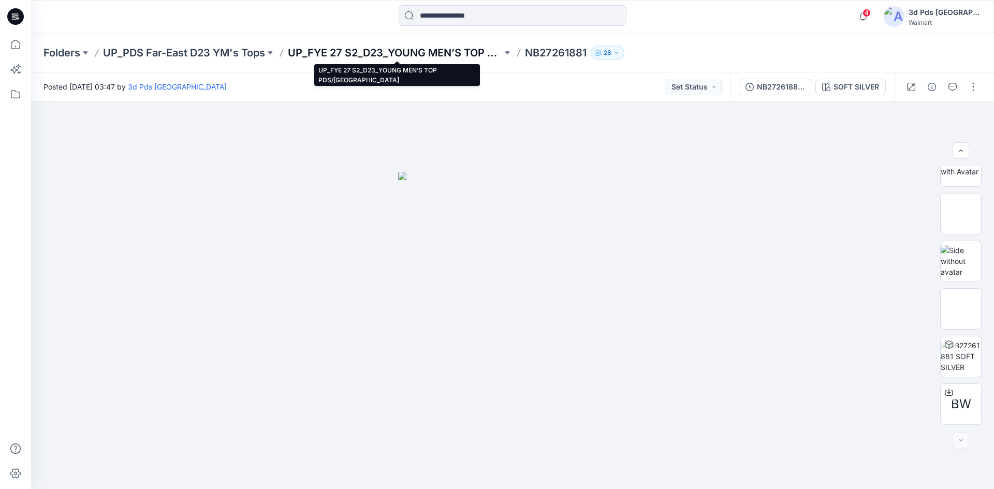
click at [432, 53] on p "UP_FYE 27 S2_D23_YOUNG MEN’S TOP PDS/[GEOGRAPHIC_DATA]" at bounding box center [395, 53] width 214 height 14
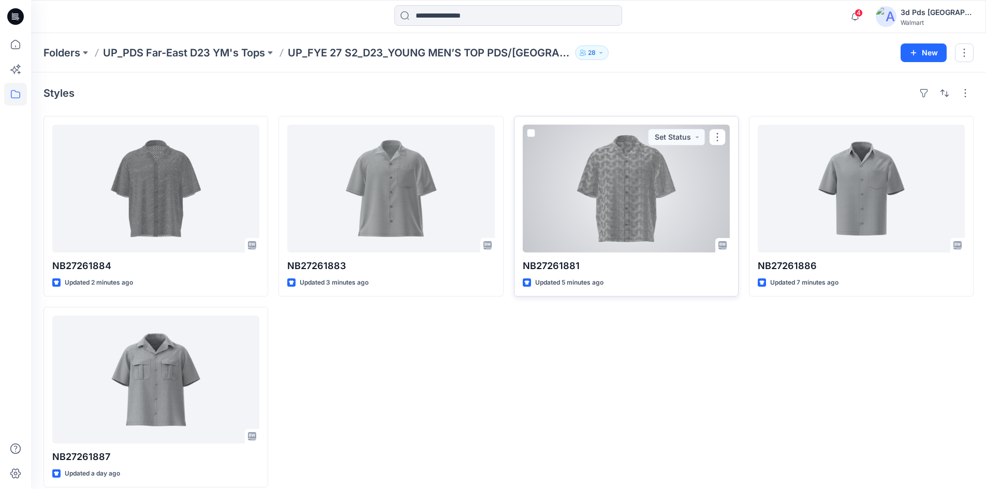
click at [626, 207] on div at bounding box center [626, 189] width 207 height 128
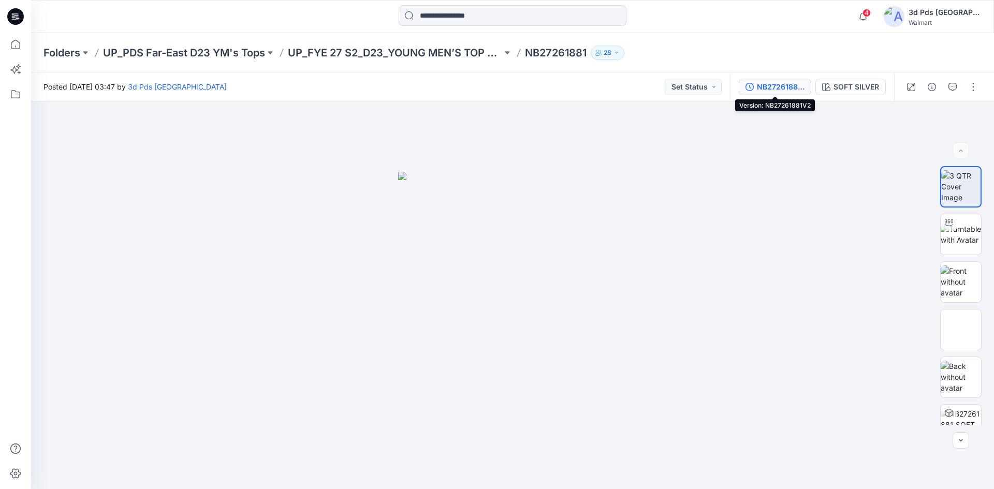
click at [765, 87] on div "NB27261881V2" at bounding box center [781, 86] width 48 height 11
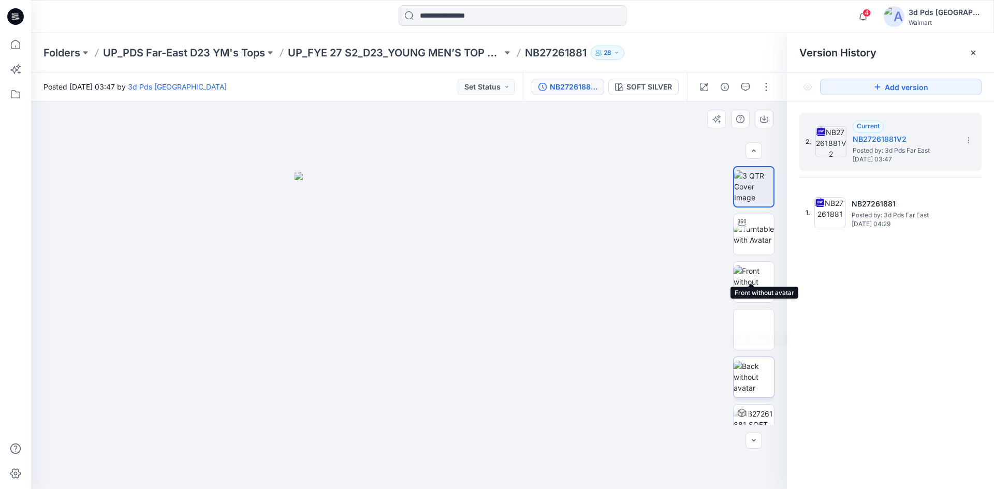
scroll to position [68, 0]
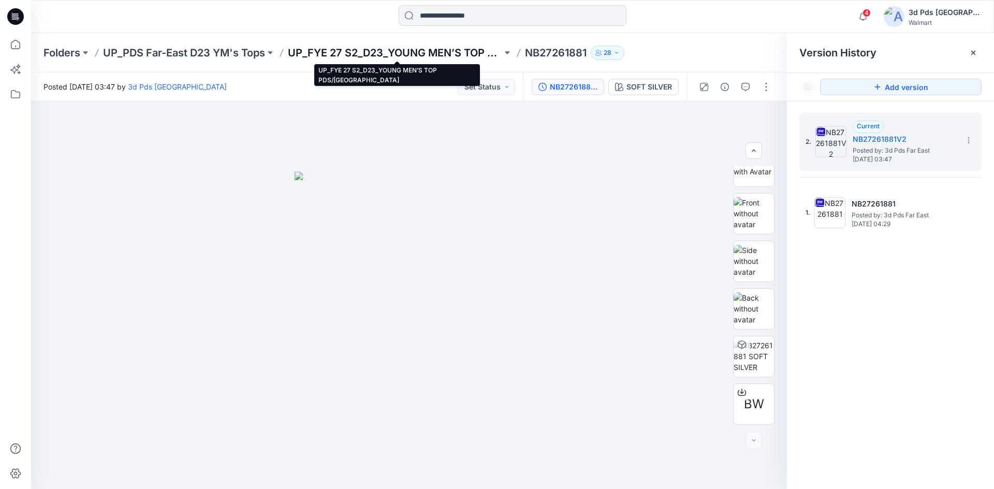
click at [417, 48] on p "UP_FYE 27 S2_D23_YOUNG MEN’S TOP PDS/[GEOGRAPHIC_DATA]" at bounding box center [395, 53] width 214 height 14
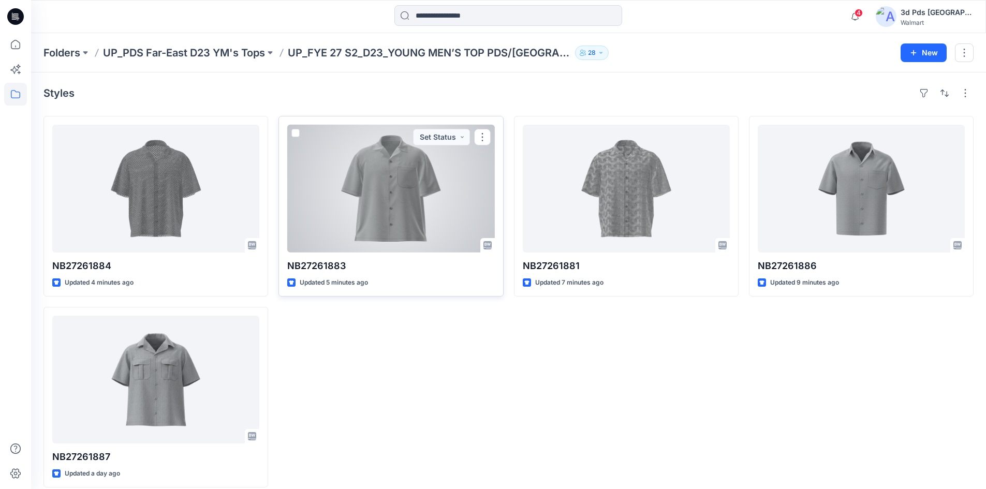
click at [337, 247] on div at bounding box center [390, 189] width 207 height 128
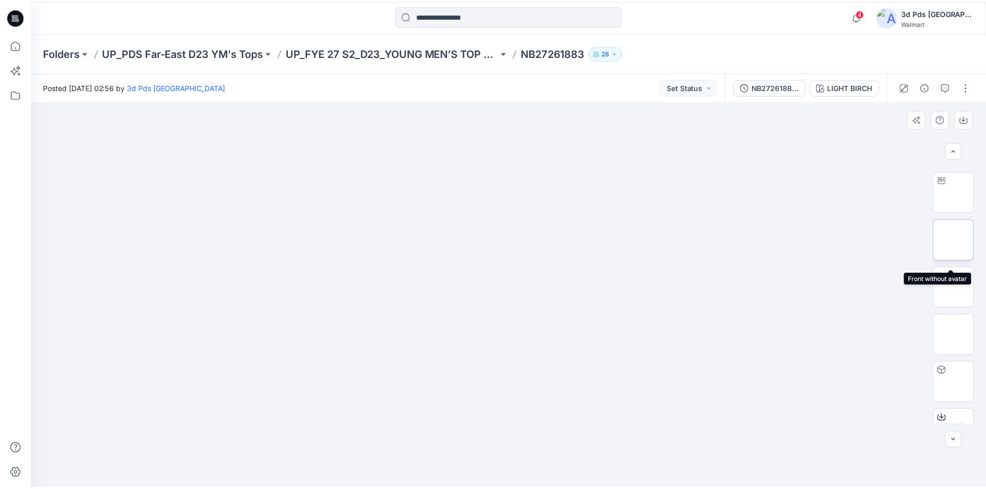
scroll to position [68, 0]
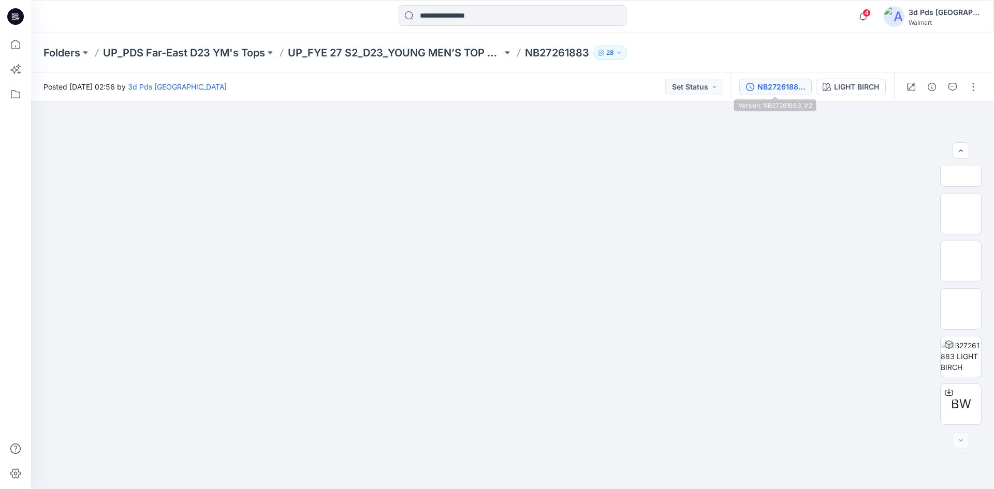
click at [774, 87] on div "NB27261883_V2" at bounding box center [781, 86] width 48 height 11
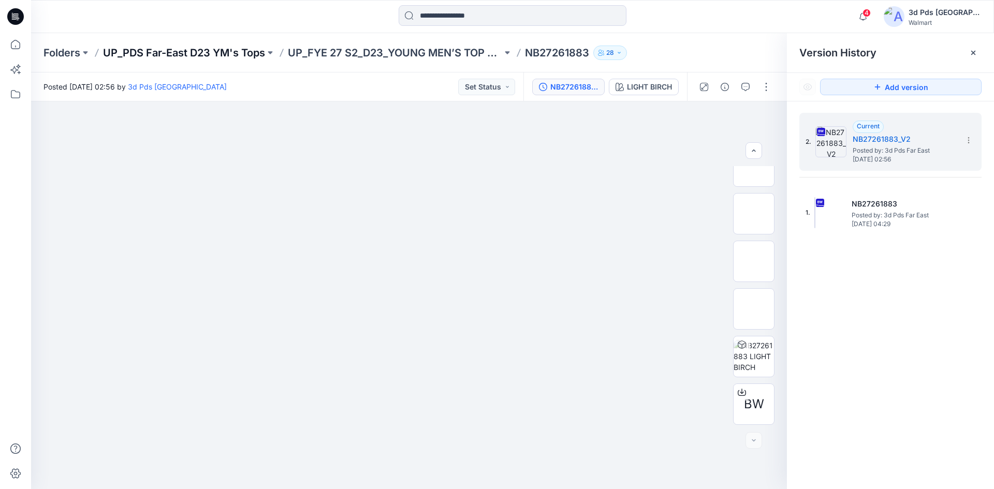
click at [226, 51] on p "UP_PDS Far-East D23 YM's Tops" at bounding box center [184, 53] width 162 height 14
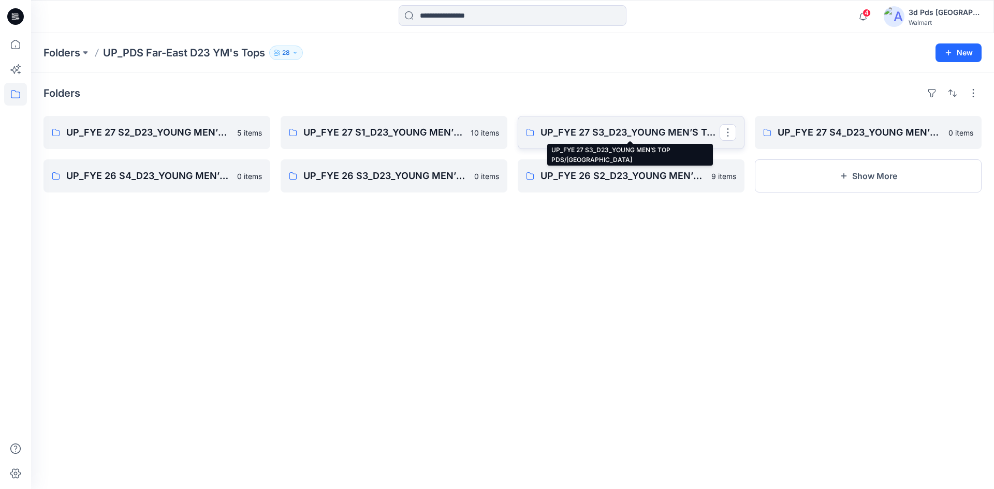
click at [689, 129] on p "UP_FYE 27 S3_D23_YOUNG MEN’S TOP PDS/FAR EAST" at bounding box center [629, 132] width 179 height 14
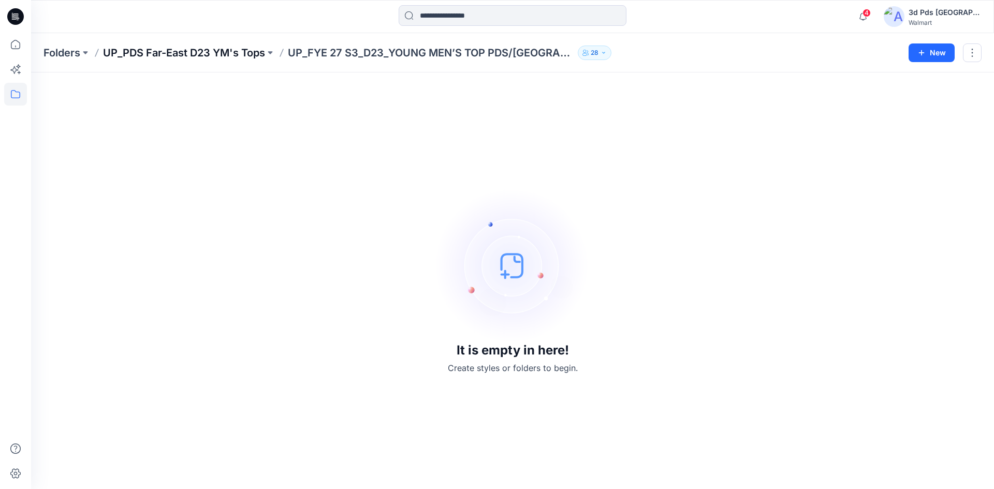
click at [200, 52] on p "UP_PDS Far-East D23 YM's Tops" at bounding box center [184, 53] width 162 height 14
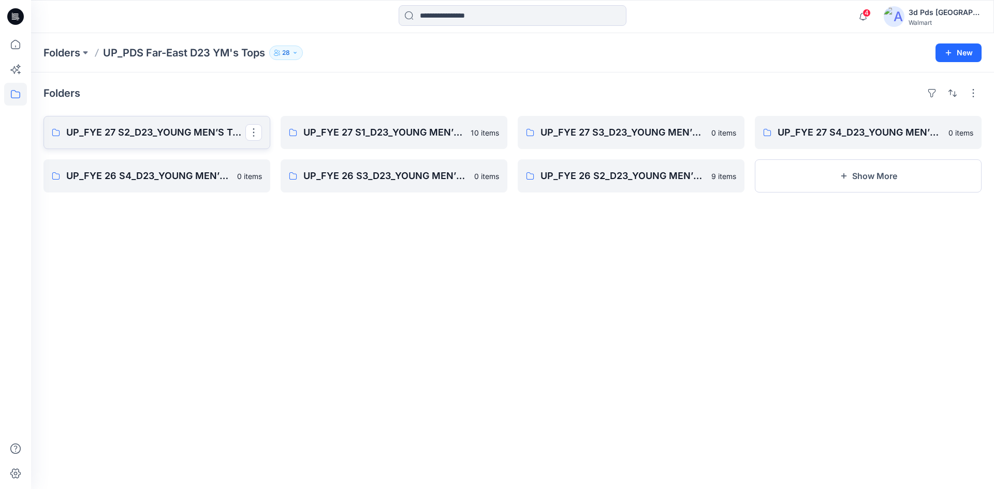
click at [192, 130] on p "UP_FYE 27 S2_D23_YOUNG MEN’S TOP PDS/[GEOGRAPHIC_DATA]" at bounding box center [155, 132] width 179 height 14
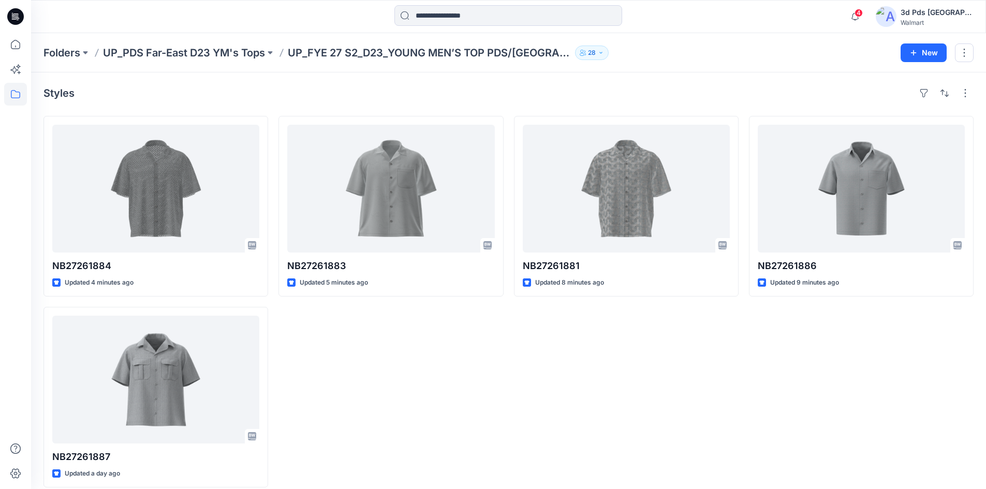
click at [488, 407] on div "NB27261883 Updated 5 minutes ago" at bounding box center [390, 302] width 225 height 372
click at [522, 394] on div "NB27261881 Updated 8 minutes ago" at bounding box center [626, 302] width 225 height 372
click at [661, 381] on div "NB27261881 Updated 12 minutes ago" at bounding box center [626, 302] width 225 height 372
